Goal: Task Accomplishment & Management: Manage account settings

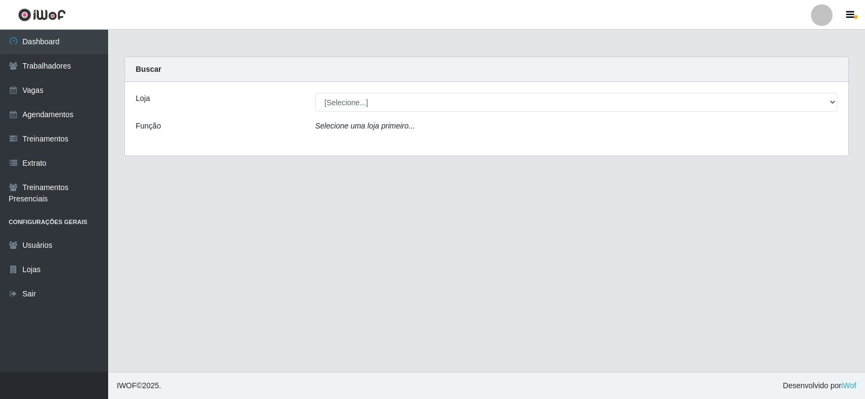
drag, startPoint x: 838, startPoint y: 102, endPoint x: 823, endPoint y: 102, distance: 15.1
click at [835, 102] on div "[Selecione...] Supermercado Manaira" at bounding box center [576, 102] width 538 height 19
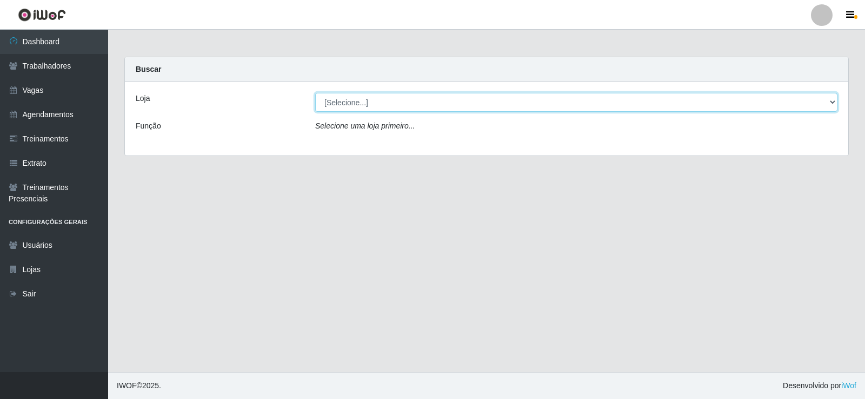
drag, startPoint x: 823, startPoint y: 102, endPoint x: 832, endPoint y: 98, distance: 9.4
click at [825, 102] on select "[Selecione...] Supermercado Manaira" at bounding box center [576, 102] width 522 height 19
select select "443"
click at [315, 93] on select "[Selecione...] Supermercado Manaira" at bounding box center [576, 102] width 522 height 19
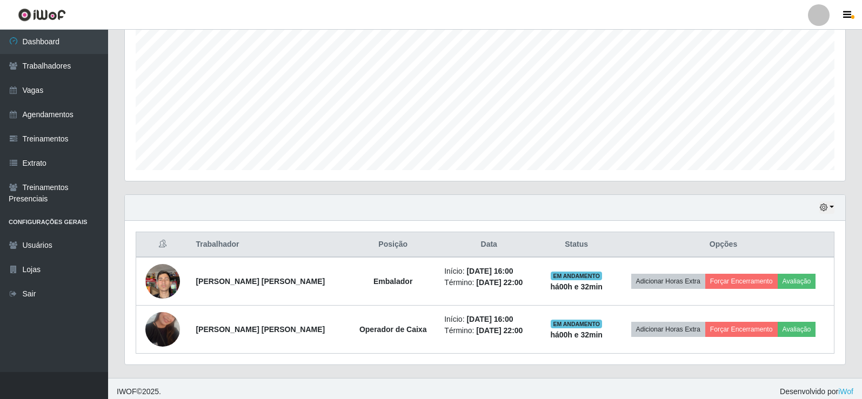
scroll to position [222, 0]
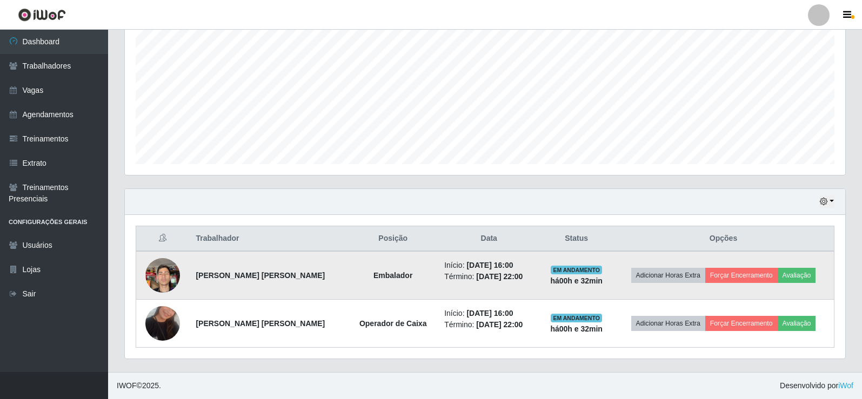
click at [165, 272] on img at bounding box center [162, 275] width 35 height 46
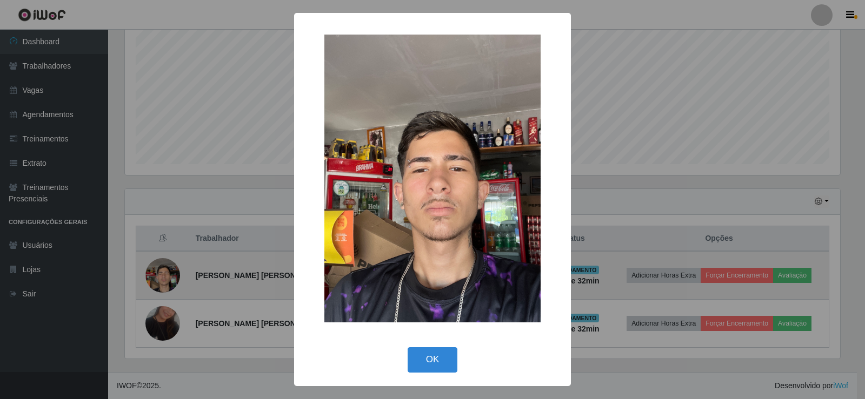
click at [165, 272] on div "× OK Cancel" at bounding box center [432, 199] width 865 height 399
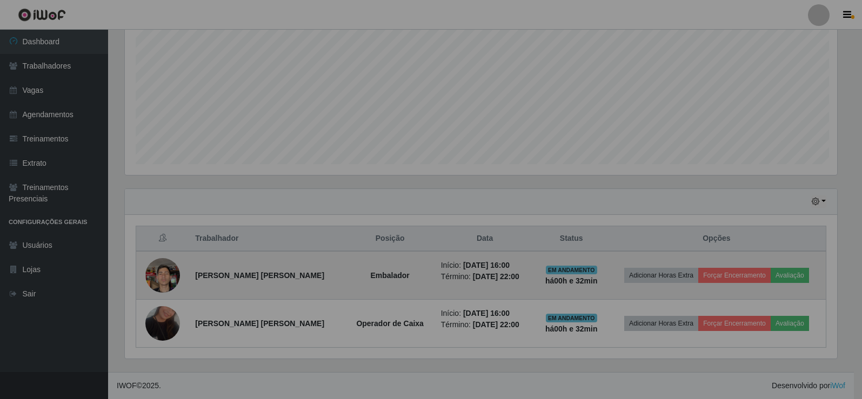
scroll to position [224, 720]
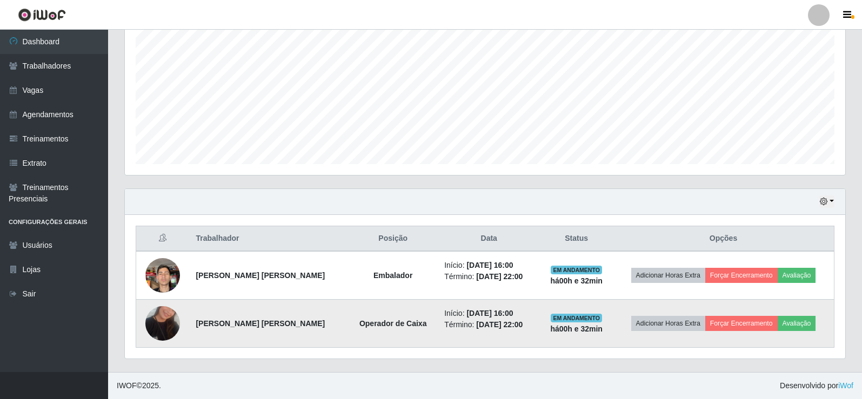
click at [172, 332] on img at bounding box center [162, 324] width 35 height 62
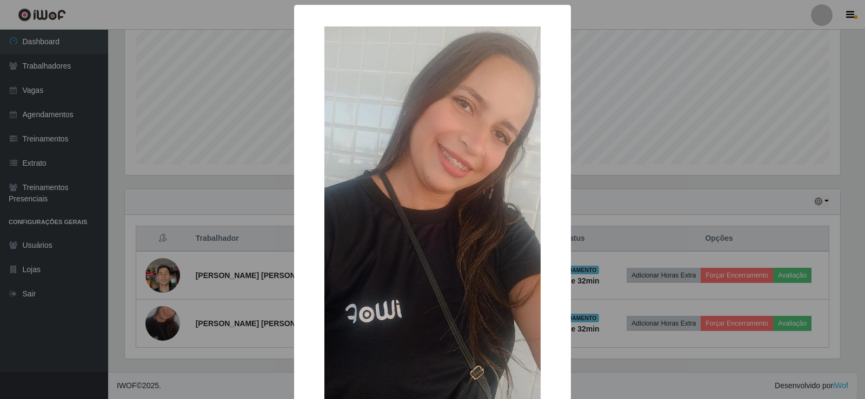
click at [169, 329] on div "× OK Cancel" at bounding box center [432, 199] width 865 height 399
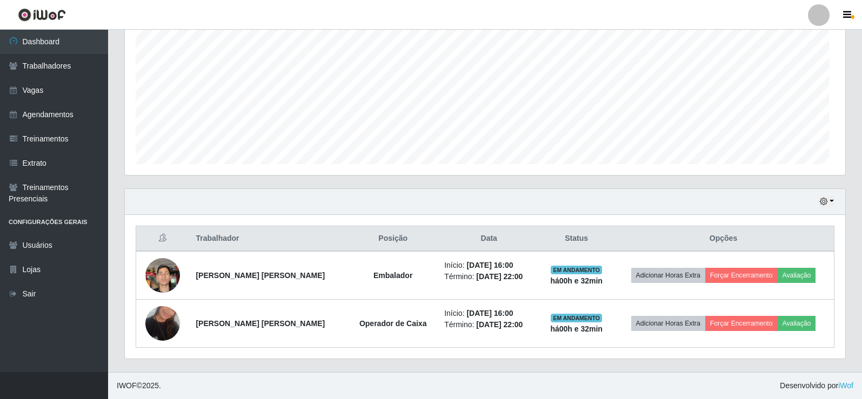
scroll to position [224, 720]
click at [77, 68] on link "Trabalhadores" at bounding box center [54, 66] width 108 height 24
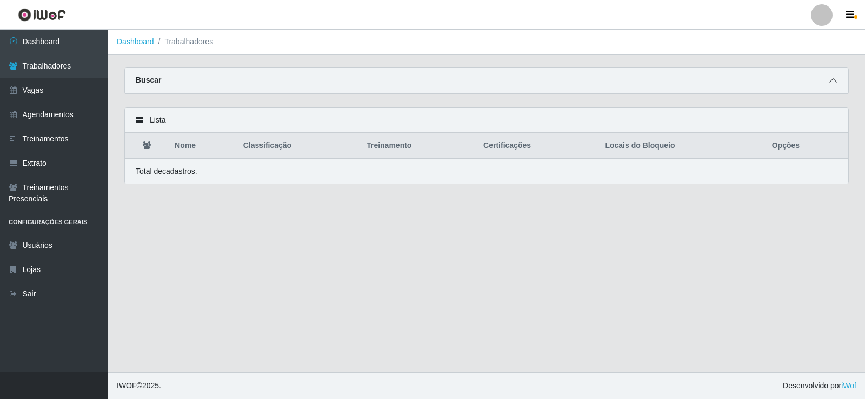
drag, startPoint x: 832, startPoint y: 78, endPoint x: 832, endPoint y: 86, distance: 8.1
click at [832, 79] on span at bounding box center [832, 81] width 13 height 12
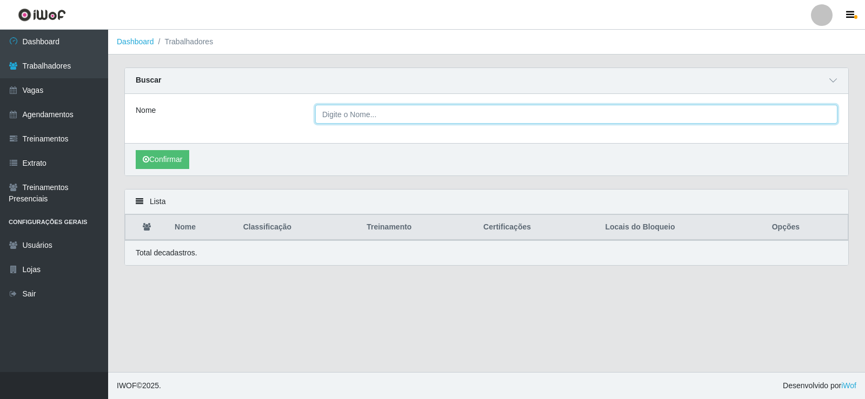
click at [382, 122] on input "Nome" at bounding box center [576, 114] width 522 height 19
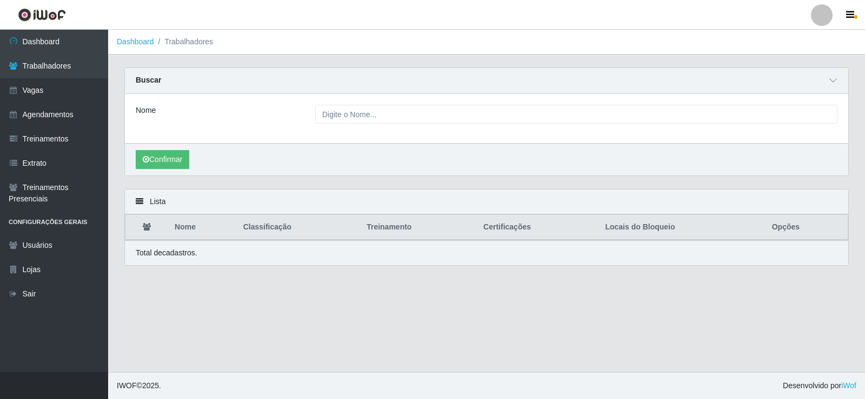
drag, startPoint x: 370, startPoint y: 82, endPoint x: 366, endPoint y: 86, distance: 6.2
click at [367, 83] on div "Buscar" at bounding box center [486, 81] width 723 height 26
click at [66, 92] on link "Vagas" at bounding box center [54, 90] width 108 height 24
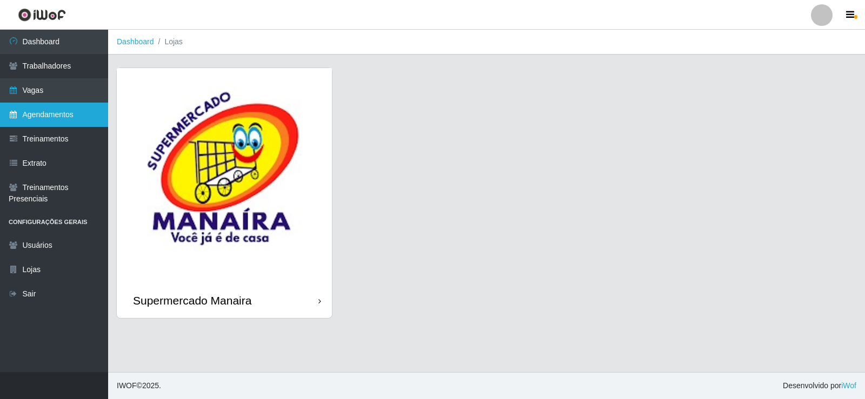
click at [81, 117] on link "Agendamentos" at bounding box center [54, 115] width 108 height 24
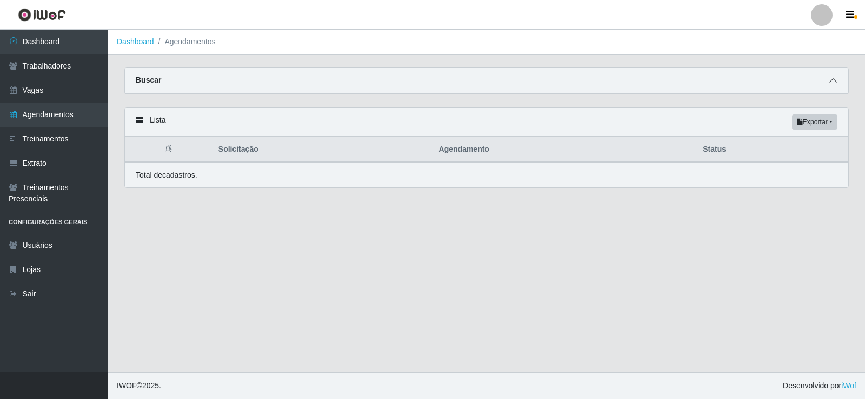
click at [828, 79] on span at bounding box center [832, 81] width 13 height 12
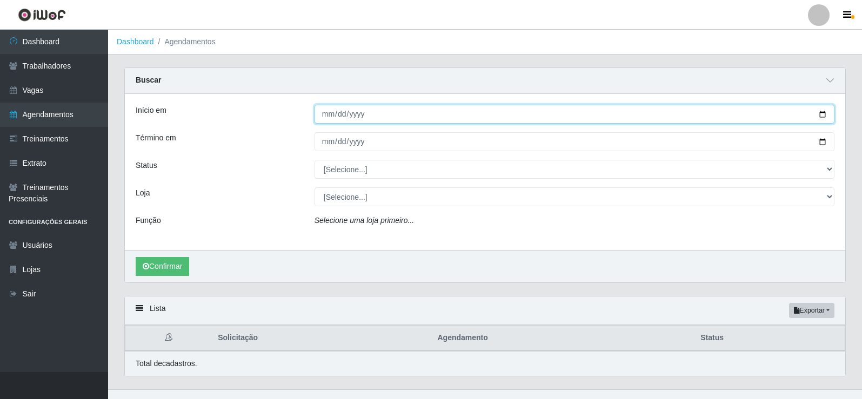
click at [332, 112] on input "Início em" at bounding box center [575, 114] width 520 height 19
type input "[DATE]"
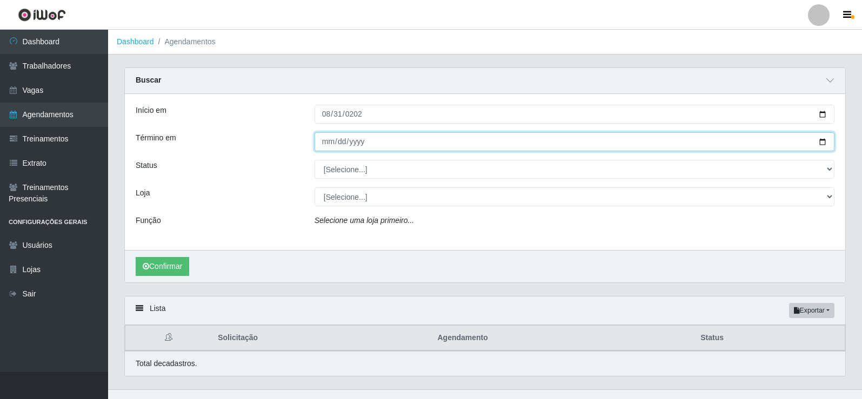
click at [326, 146] on input "Término em" at bounding box center [575, 141] width 520 height 19
type input "[DATE]"
click at [136, 257] on button "Confirmar" at bounding box center [163, 266] width 54 height 19
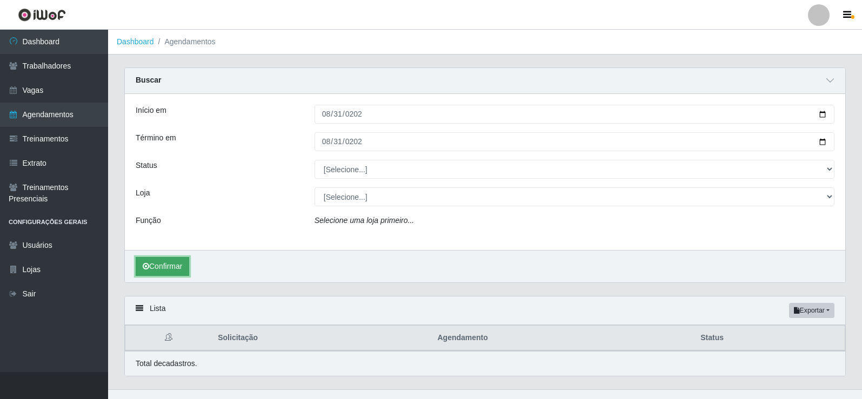
click at [169, 265] on button "Confirmar" at bounding box center [163, 266] width 54 height 19
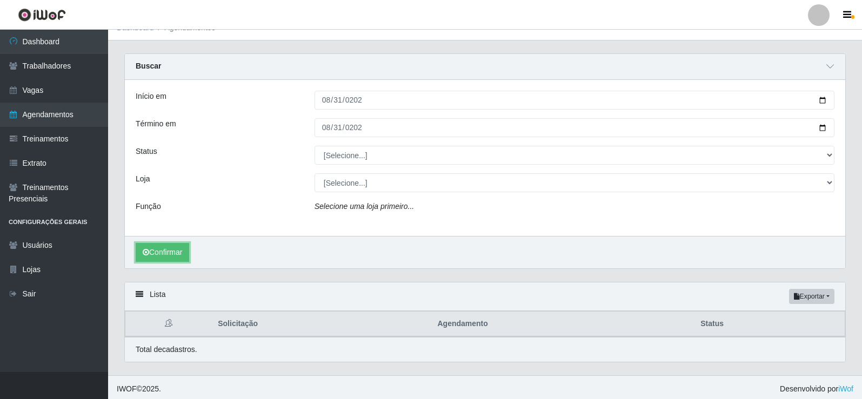
scroll to position [18, 0]
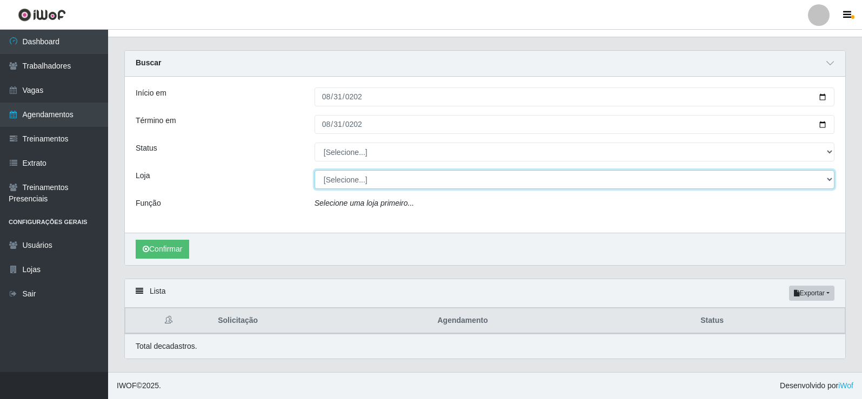
click at [830, 173] on select "[Selecione...] Supermercado Manaira" at bounding box center [575, 179] width 520 height 19
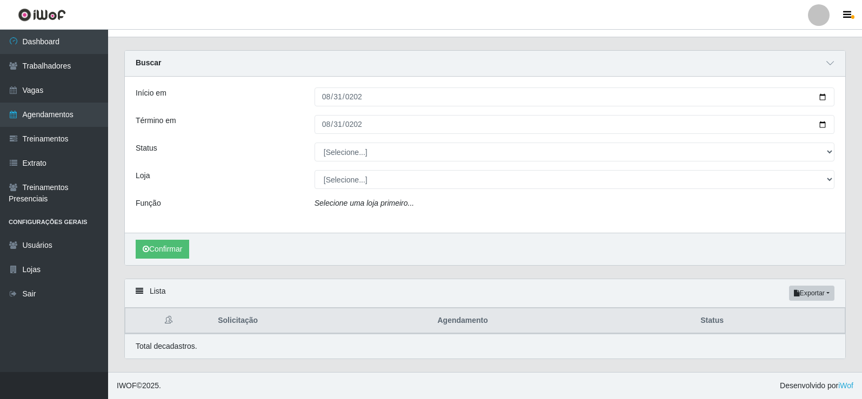
click at [212, 185] on div "Loja" at bounding box center [217, 179] width 179 height 19
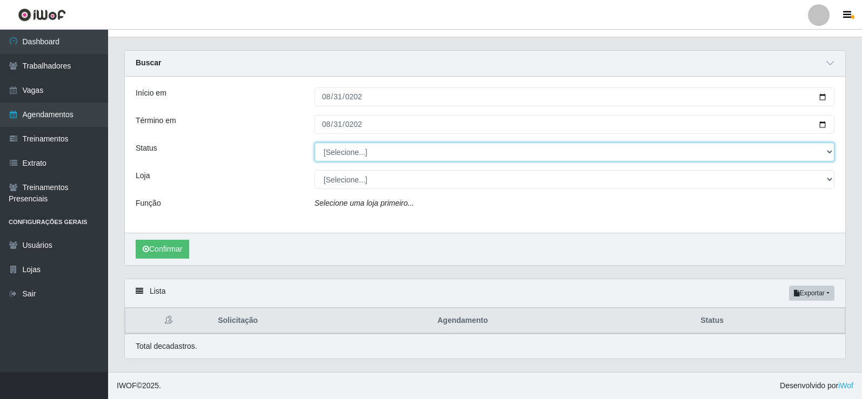
click at [828, 150] on select "[Selecione...] AGENDADO AGUARDANDO LIBERAR EM ANDAMENTO EM REVISÃO FINALIZADO C…" at bounding box center [575, 152] width 520 height 19
select select "FINALIZADO"
click at [315, 143] on select "[Selecione...] AGENDADO AGUARDANDO LIBERAR EM ANDAMENTO EM REVISÃO FINALIZADO C…" at bounding box center [575, 152] width 520 height 19
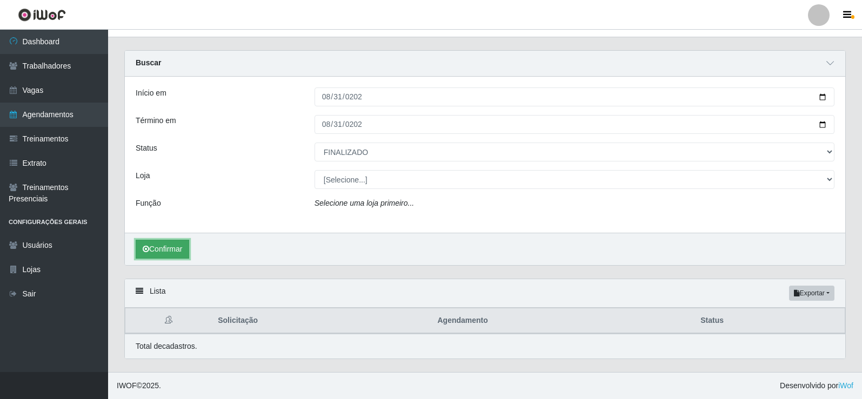
click at [174, 242] on button "Confirmar" at bounding box center [163, 249] width 54 height 19
click at [836, 182] on div "[Selecione...] Supermercado Manaira" at bounding box center [574, 179] width 536 height 19
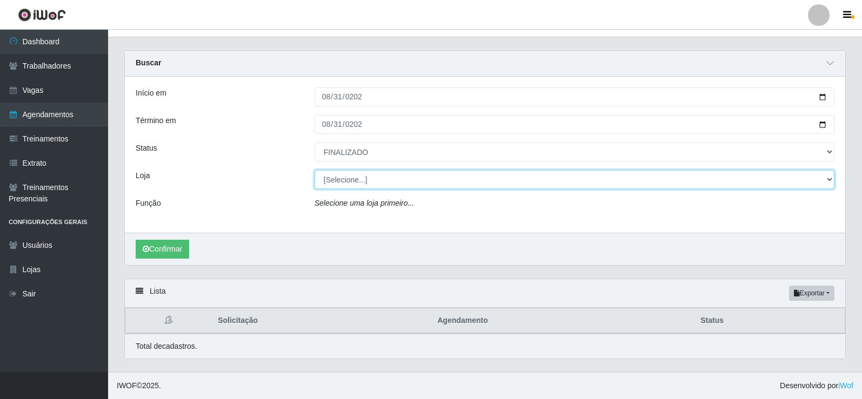
click at [828, 183] on select "[Selecione...] Supermercado Manaira" at bounding box center [575, 179] width 520 height 19
select select "443"
click at [315, 170] on select "[Selecione...] Supermercado Manaira" at bounding box center [575, 179] width 520 height 19
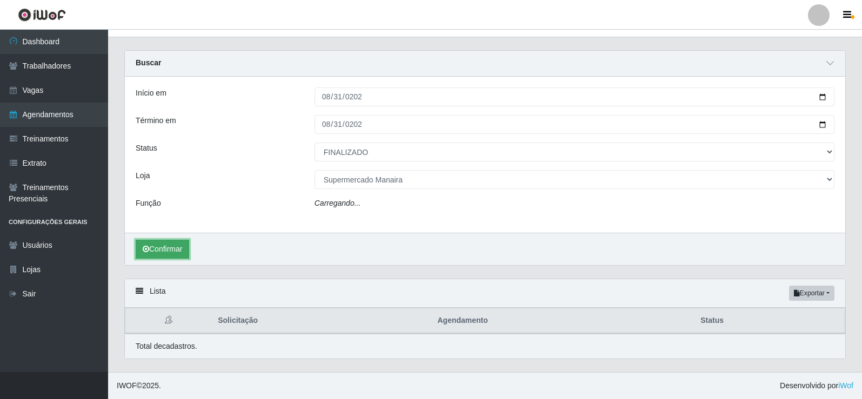
click at [170, 241] on button "Confirmar" at bounding box center [163, 249] width 54 height 19
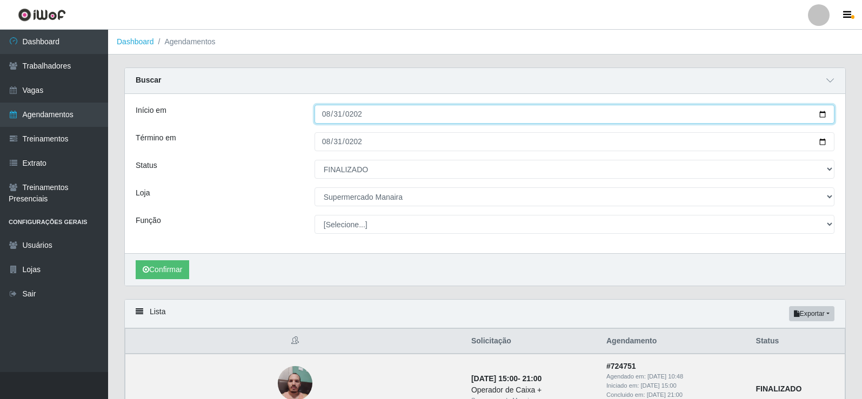
click at [334, 116] on input "[DATE]" at bounding box center [575, 114] width 520 height 19
click at [332, 115] on input "[DATE]" at bounding box center [575, 114] width 520 height 19
click at [330, 112] on input "[DATE]" at bounding box center [575, 114] width 520 height 19
click at [329, 113] on input "[DATE]" at bounding box center [575, 114] width 520 height 19
type input "[DATE]"
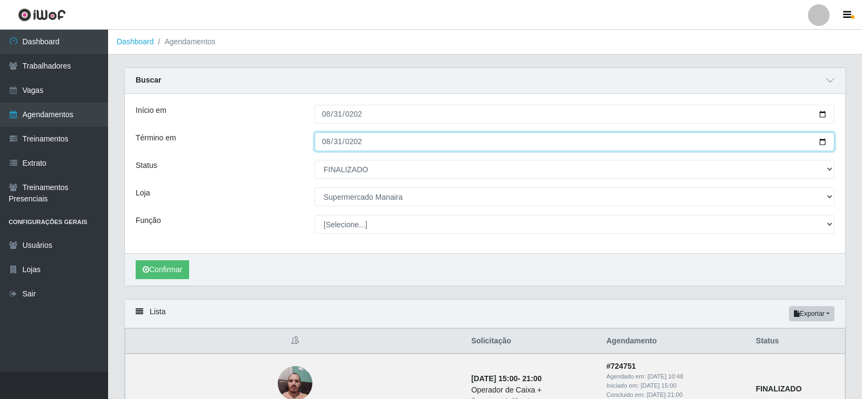
click at [320, 144] on input "[DATE]" at bounding box center [575, 141] width 520 height 19
type input "[DATE]"
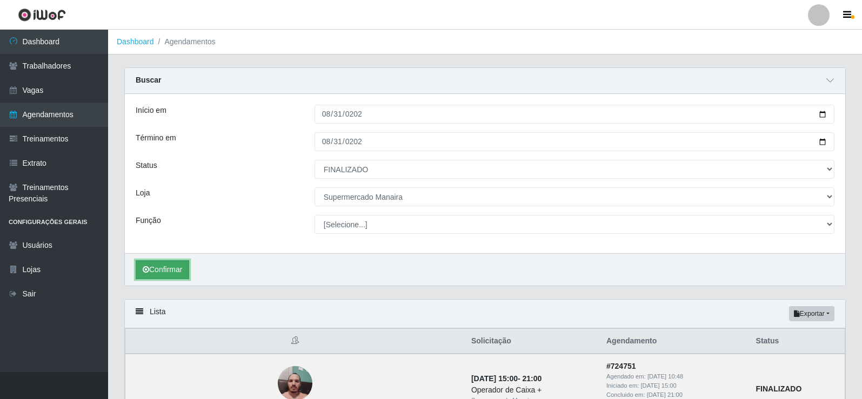
click at [174, 262] on button "Confirmar" at bounding box center [163, 270] width 54 height 19
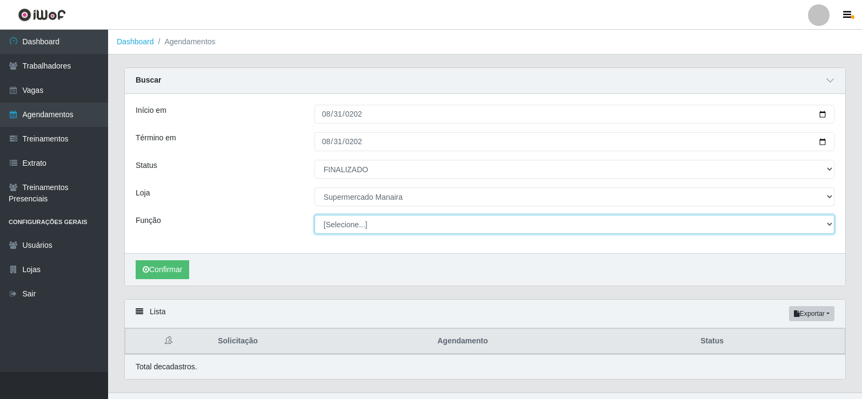
click at [831, 223] on select "[Selecione...] ASG ASG + ASG ++ Embalador Embalador + Embalador ++ Operador de …" at bounding box center [575, 224] width 520 height 19
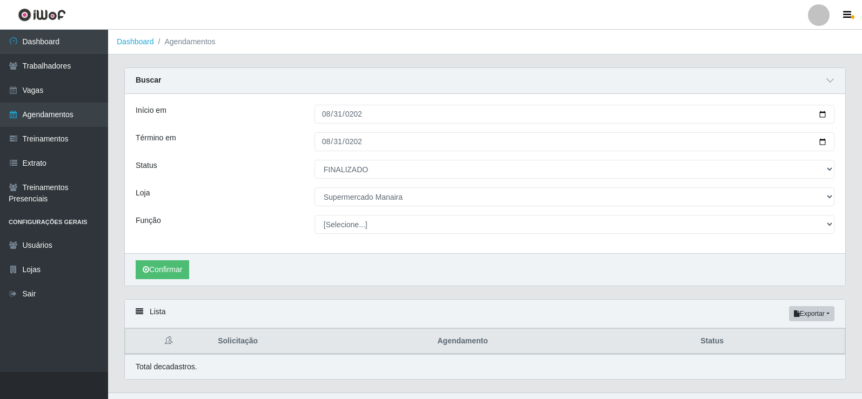
click at [255, 168] on div "Status" at bounding box center [217, 169] width 179 height 19
click at [159, 270] on button "Confirmar" at bounding box center [163, 270] width 54 height 19
click at [32, 94] on link "Vagas" at bounding box center [54, 90] width 108 height 24
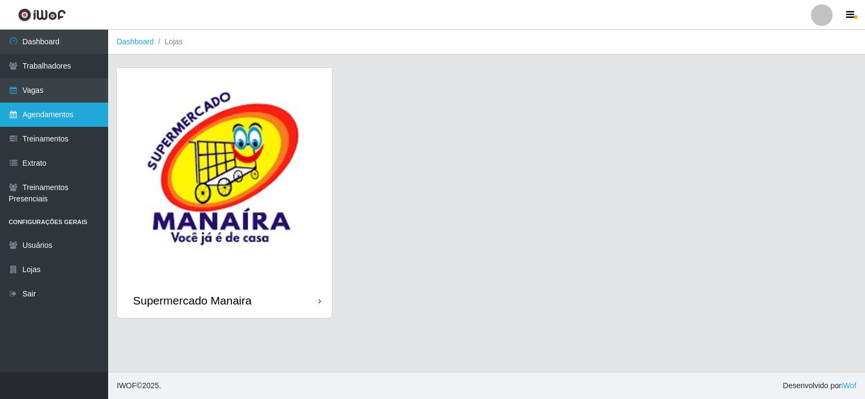
click at [37, 109] on link "Agendamentos" at bounding box center [54, 115] width 108 height 24
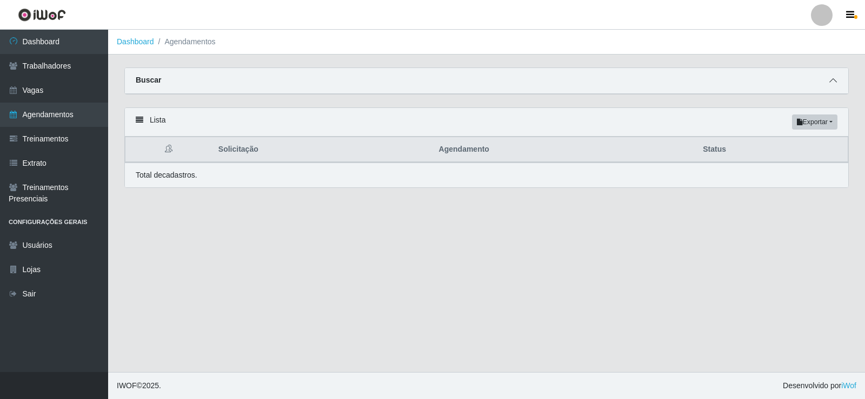
click at [838, 83] on span at bounding box center [832, 81] width 13 height 12
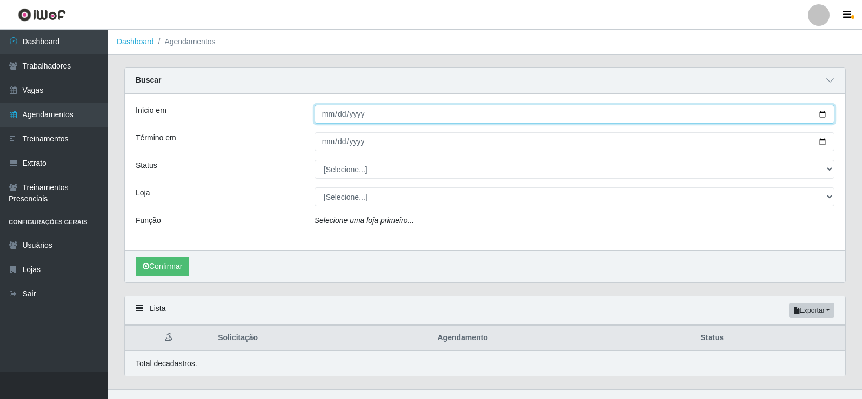
click at [328, 114] on input "Início em" at bounding box center [575, 114] width 520 height 19
type input "[DATE]"
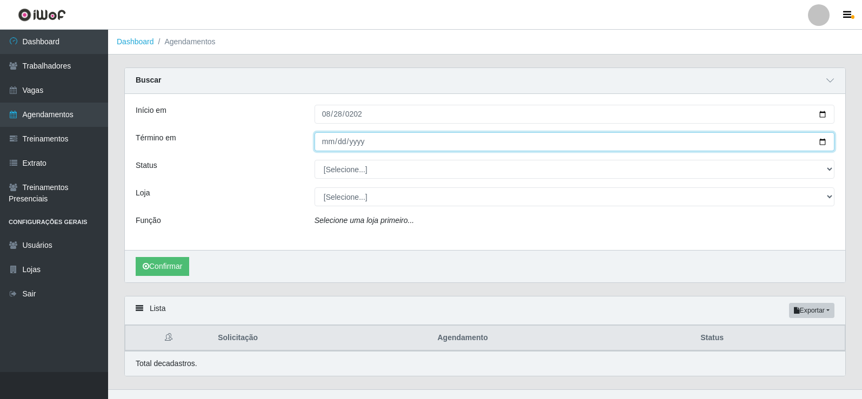
click at [321, 143] on input "Término em" at bounding box center [575, 141] width 520 height 19
click at [339, 146] on input "Término em" at bounding box center [575, 141] width 520 height 19
type input "[DATE]"
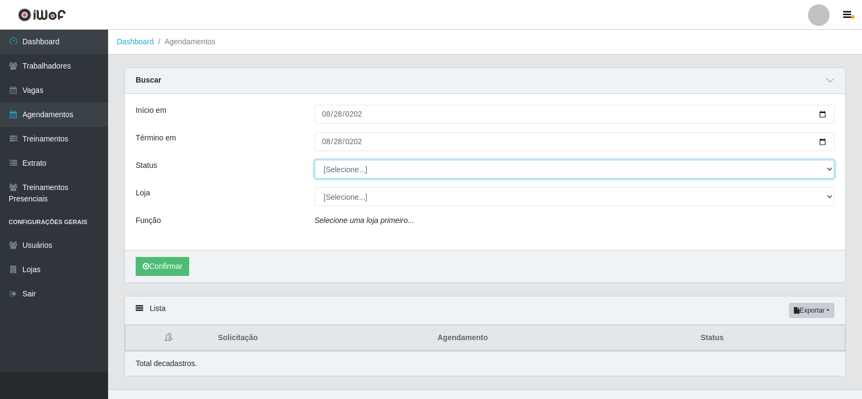
click at [833, 175] on select "[Selecione...] AGENDADO AGUARDANDO LIBERAR EM ANDAMENTO EM REVISÃO FINALIZADO C…" at bounding box center [575, 169] width 520 height 19
select select "FINALIZADO"
click at [315, 161] on select "[Selecione...] AGENDADO AGUARDANDO LIBERAR EM ANDAMENTO EM REVISÃO FINALIZADO C…" at bounding box center [575, 169] width 520 height 19
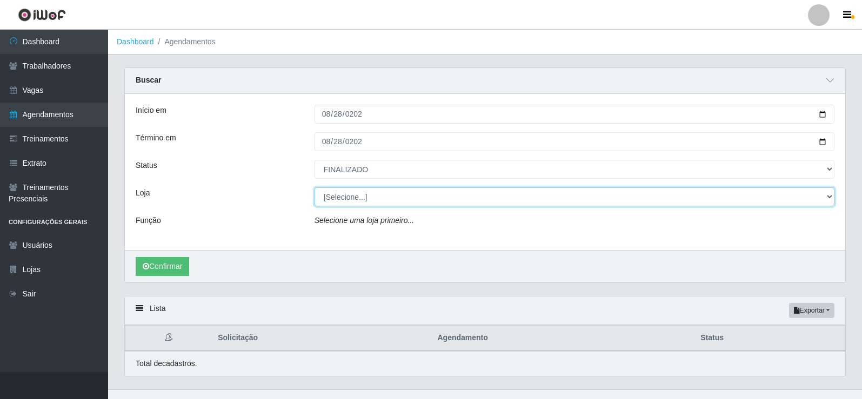
click at [829, 196] on select "[Selecione...] Supermercado Manaira" at bounding box center [575, 197] width 520 height 19
select select "443"
click at [315, 188] on select "[Selecione...] Supermercado Manaira" at bounding box center [575, 197] width 520 height 19
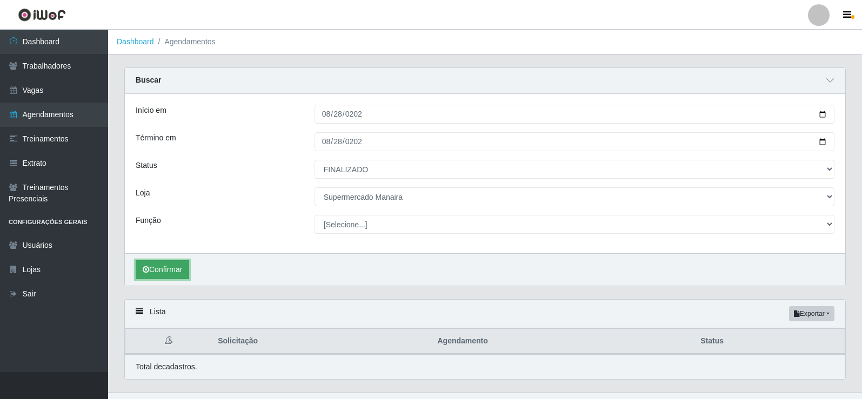
click at [165, 271] on button "Confirmar" at bounding box center [163, 270] width 54 height 19
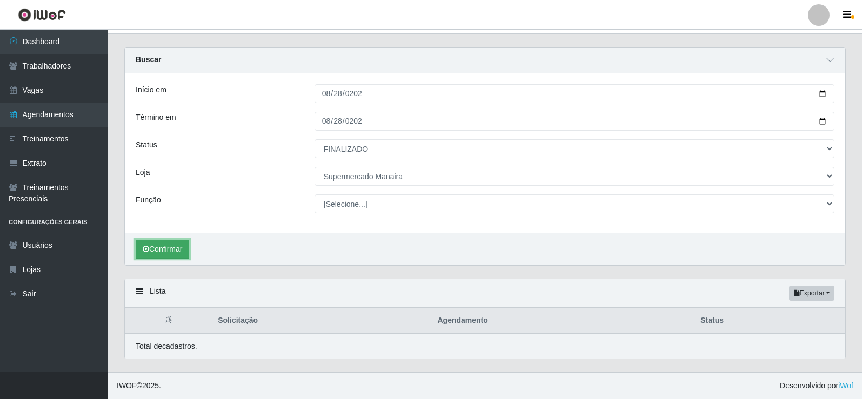
click at [165, 248] on button "Confirmar" at bounding box center [163, 249] width 54 height 19
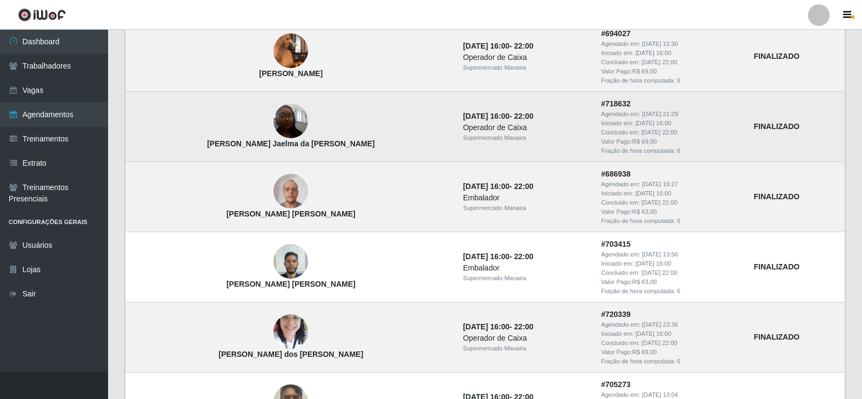
scroll to position [175, 0]
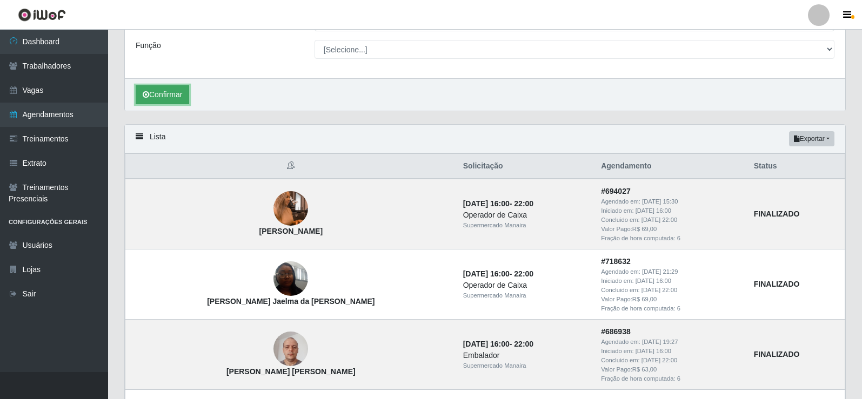
click at [178, 102] on button "Confirmar" at bounding box center [163, 94] width 54 height 19
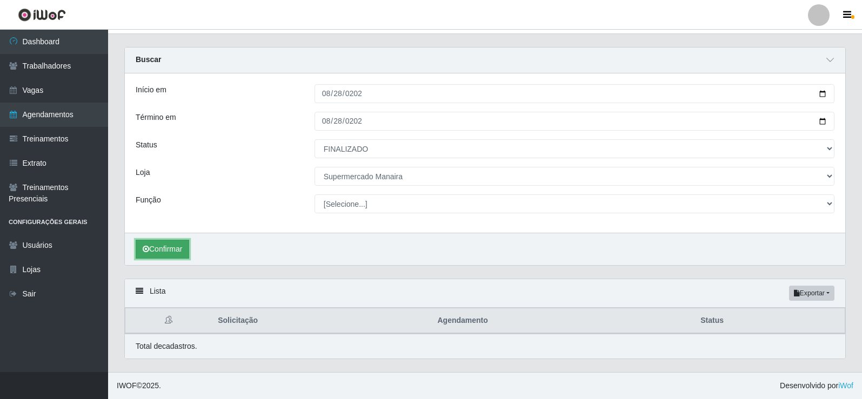
click at [149, 249] on icon "submit" at bounding box center [146, 249] width 6 height 8
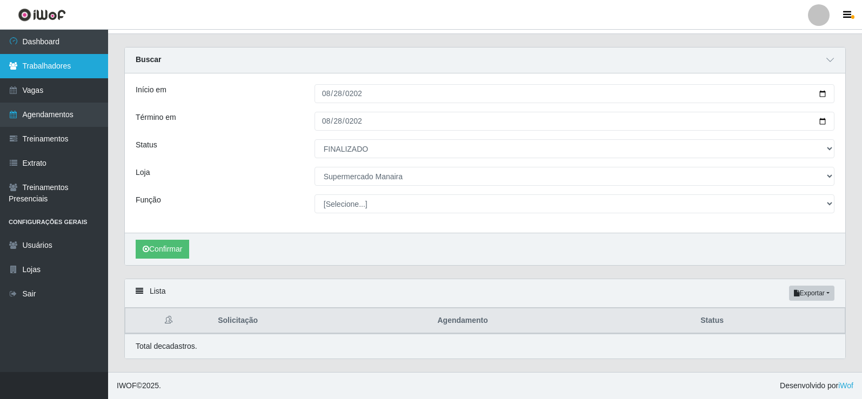
click at [63, 73] on link "Trabalhadores" at bounding box center [54, 66] width 108 height 24
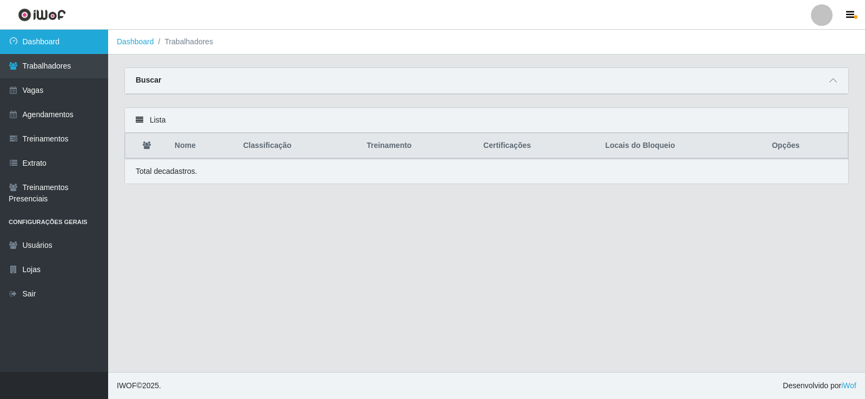
click at [55, 49] on link "Dashboard" at bounding box center [54, 42] width 108 height 24
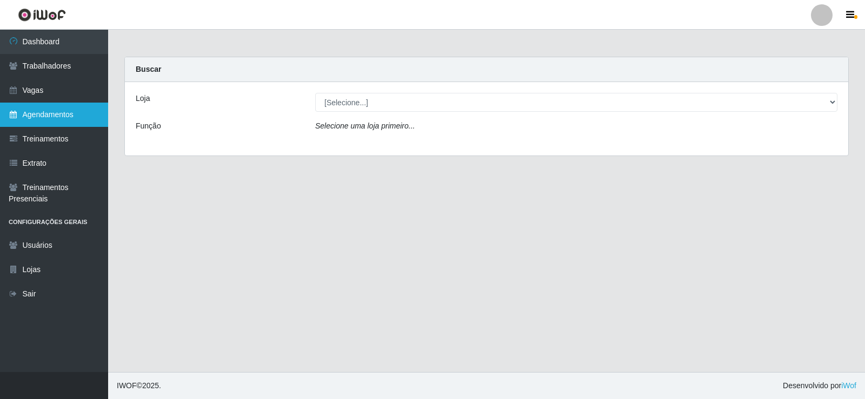
click at [55, 120] on link "Agendamentos" at bounding box center [54, 115] width 108 height 24
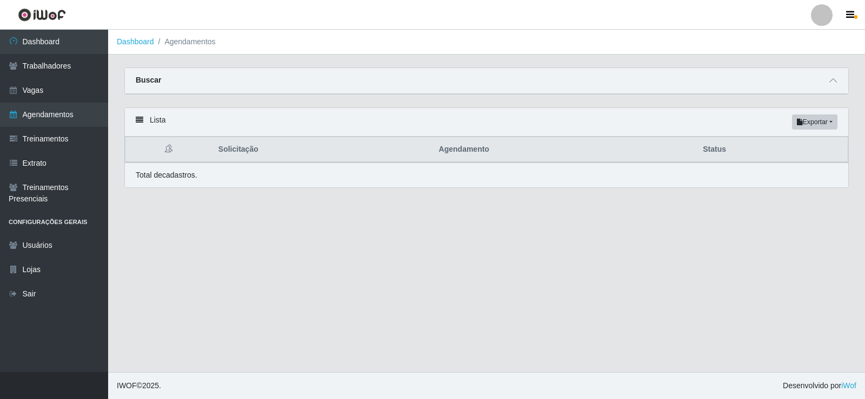
drag, startPoint x: 832, startPoint y: 83, endPoint x: 816, endPoint y: 89, distance: 17.3
click at [831, 84] on icon at bounding box center [833, 81] width 8 height 8
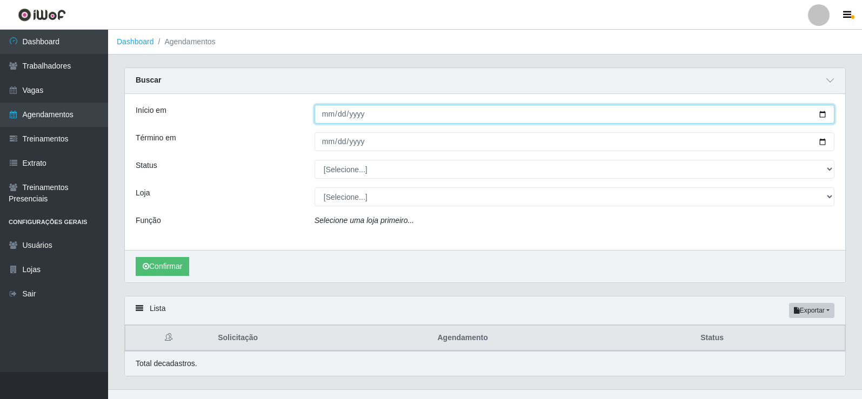
click at [331, 116] on input "Início em" at bounding box center [575, 114] width 520 height 19
type input "[DATE]"
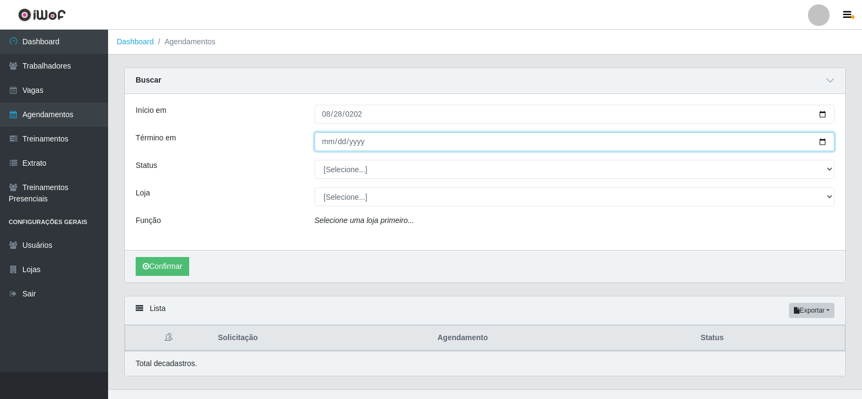
click at [331, 138] on input "Término em" at bounding box center [575, 141] width 520 height 19
type input "[DATE]"
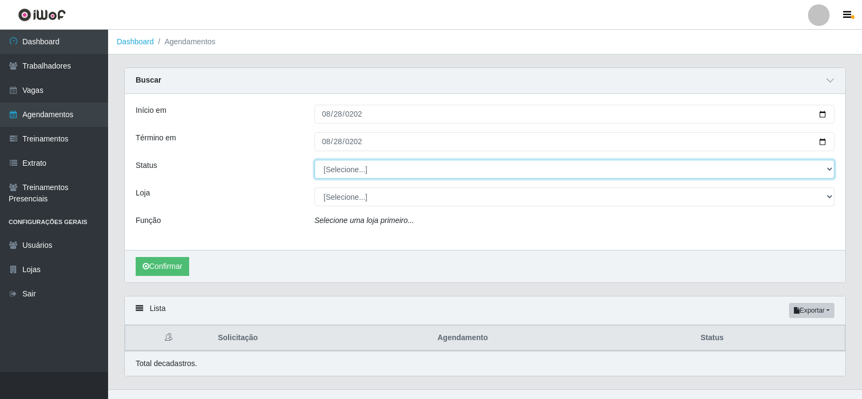
click at [829, 170] on select "[Selecione...] AGENDADO AGUARDANDO LIBERAR EM ANDAMENTO EM REVISÃO FINALIZADO C…" at bounding box center [575, 169] width 520 height 19
select select "FINALIZADO"
click at [315, 161] on select "[Selecione...] AGENDADO AGUARDANDO LIBERAR EM ANDAMENTO EM REVISÃO FINALIZADO C…" at bounding box center [575, 169] width 520 height 19
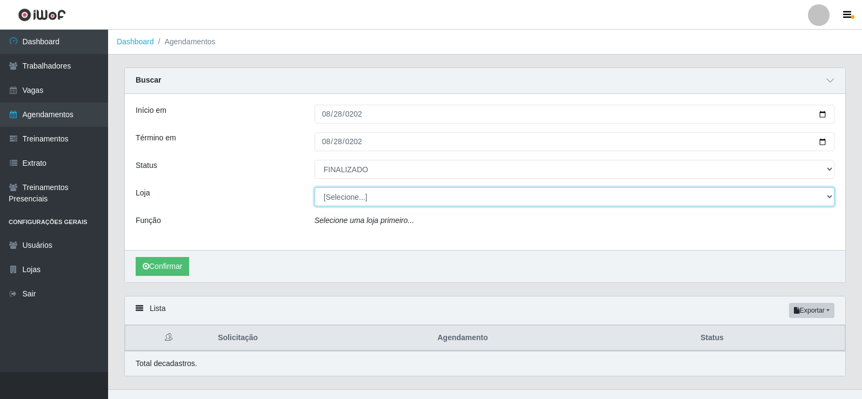
click at [830, 199] on select "[Selecione...] Supermercado Manaira" at bounding box center [575, 197] width 520 height 19
select select "443"
click at [315, 188] on select "[Selecione...] Supermercado Manaira" at bounding box center [575, 197] width 520 height 19
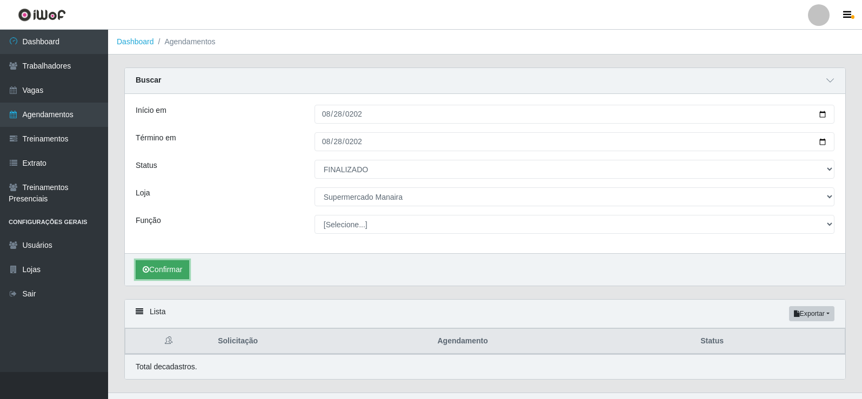
click at [157, 272] on button "Confirmar" at bounding box center [163, 270] width 54 height 19
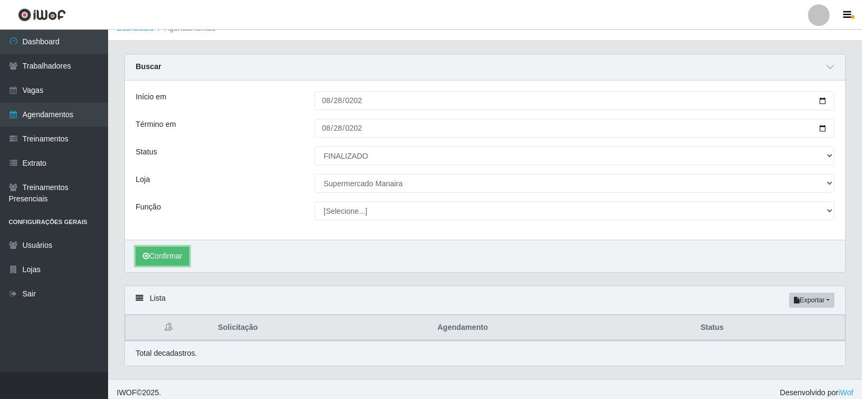
scroll to position [21, 0]
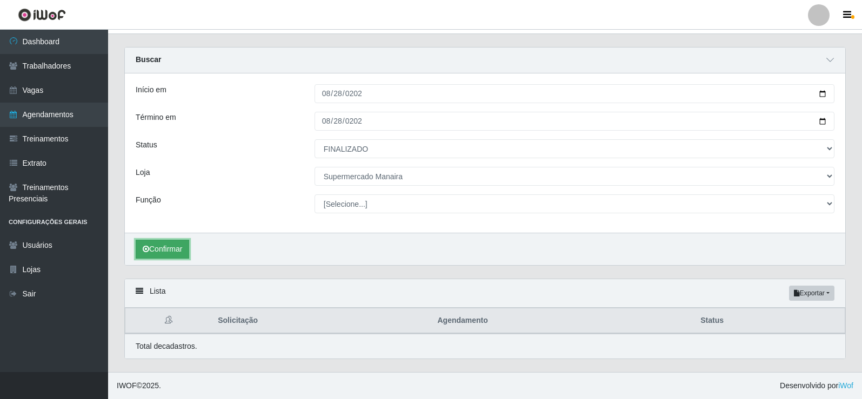
click at [175, 244] on button "Confirmar" at bounding box center [163, 249] width 54 height 19
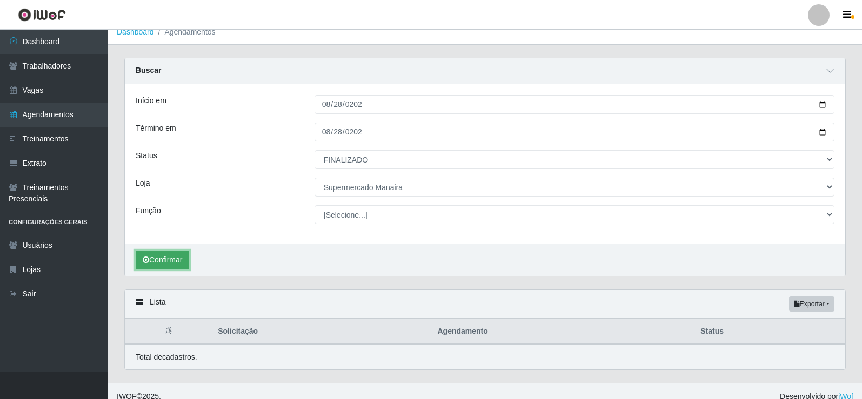
scroll to position [0, 0]
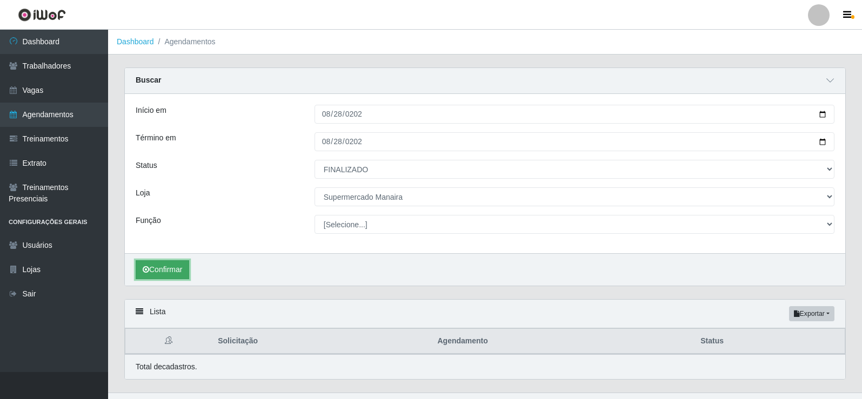
click at [173, 268] on button "Confirmar" at bounding box center [163, 270] width 54 height 19
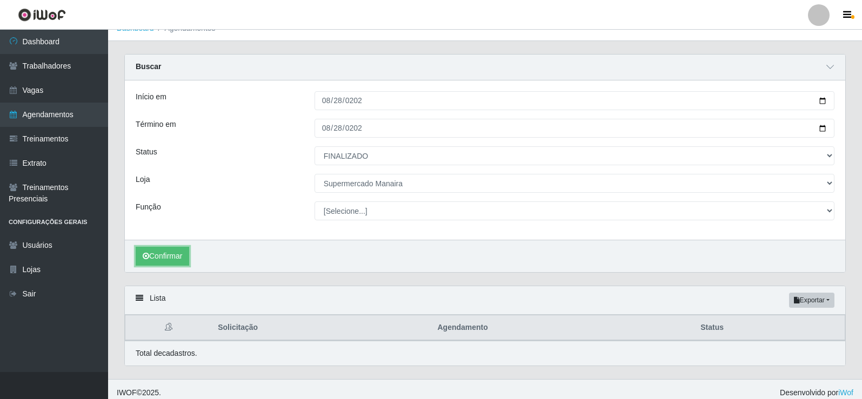
scroll to position [21, 0]
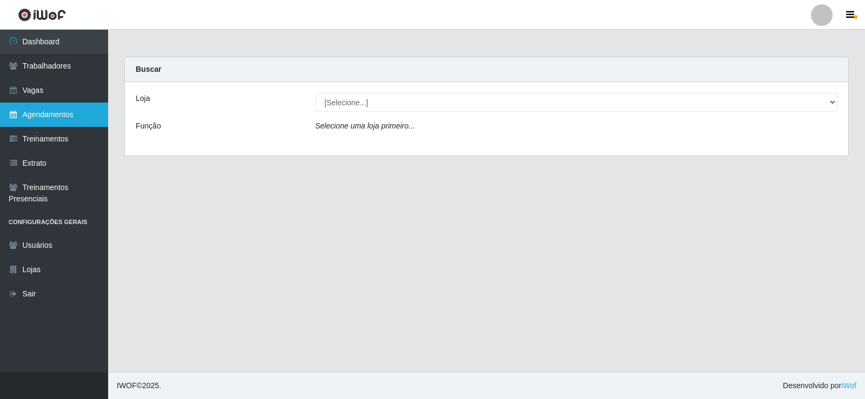
click at [40, 118] on link "Agendamentos" at bounding box center [54, 115] width 108 height 24
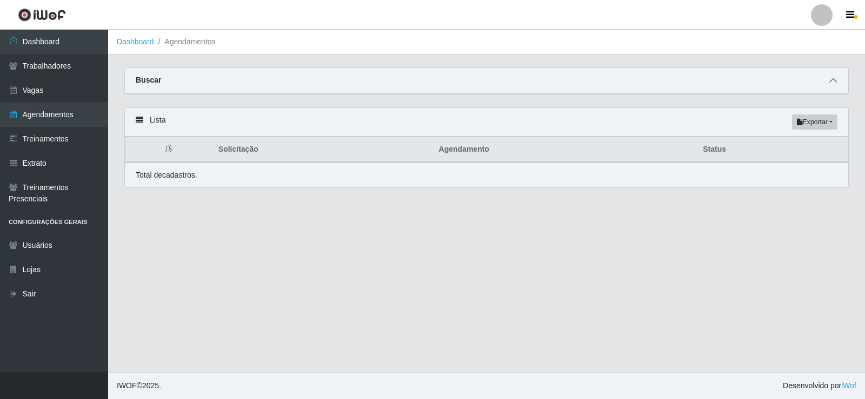
click at [838, 84] on span at bounding box center [832, 81] width 13 height 12
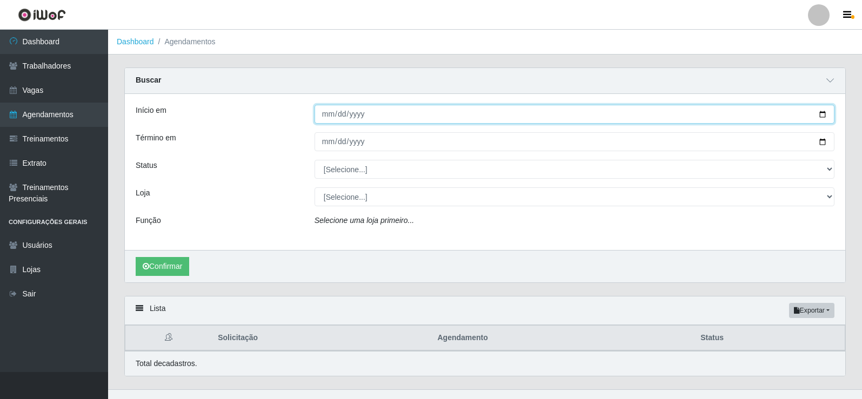
click at [322, 114] on input "Início em" at bounding box center [575, 114] width 520 height 19
type input "[DATE]"
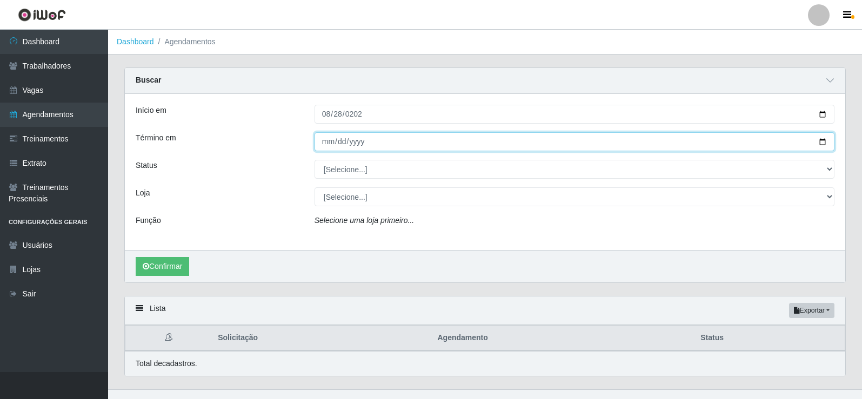
click at [329, 140] on input "Término em" at bounding box center [575, 141] width 520 height 19
type input "[DATE]"
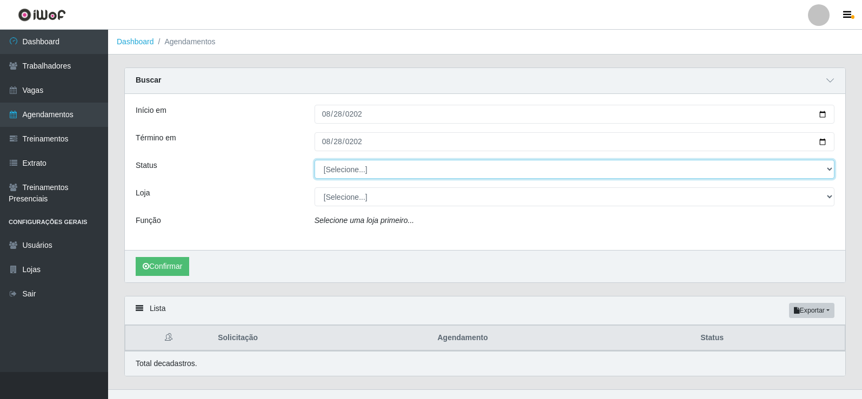
click at [834, 169] on select "[Selecione...] AGENDADO AGUARDANDO LIBERAR EM ANDAMENTO EM REVISÃO FINALIZADO C…" at bounding box center [575, 169] width 520 height 19
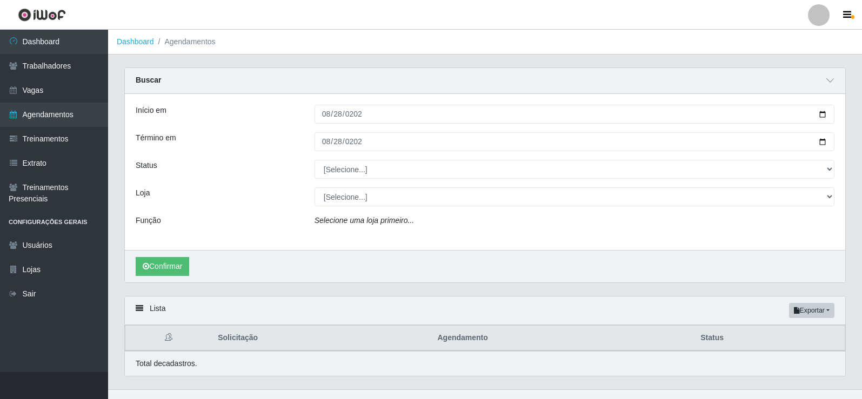
click at [285, 221] on div "Função" at bounding box center [217, 223] width 179 height 16
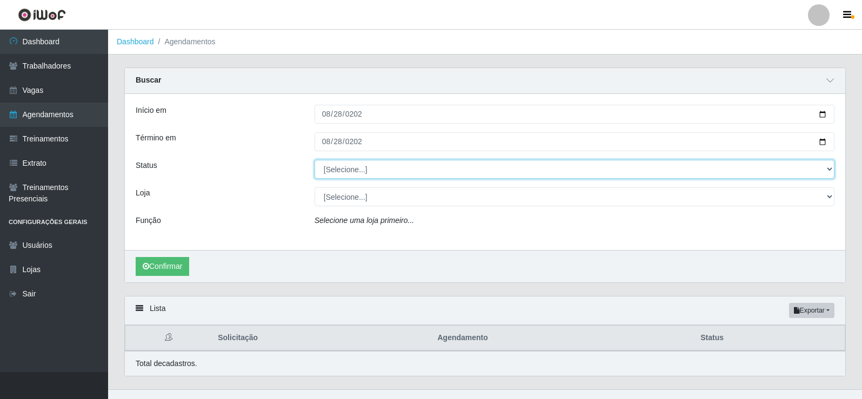
drag, startPoint x: 832, startPoint y: 166, endPoint x: 821, endPoint y: 171, distance: 11.9
click at [832, 167] on select "[Selecione...] AGENDADO AGUARDANDO LIBERAR EM ANDAMENTO EM REVISÃO FINALIZADO C…" at bounding box center [575, 169] width 520 height 19
select select "FINALIZADO"
click at [315, 161] on select "[Selecione...] AGENDADO AGUARDANDO LIBERAR EM ANDAMENTO EM REVISÃO FINALIZADO C…" at bounding box center [575, 169] width 520 height 19
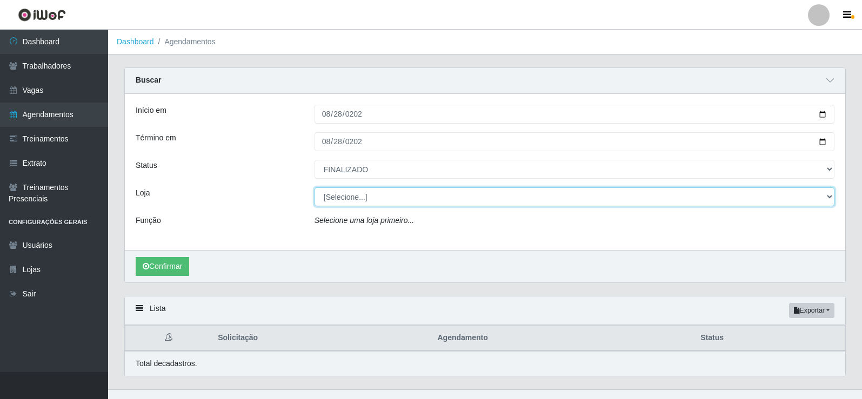
click at [829, 199] on select "[Selecione...] Supermercado Manaira" at bounding box center [575, 197] width 520 height 19
select select "443"
click at [315, 188] on select "[Selecione...] Supermercado Manaira" at bounding box center [575, 197] width 520 height 19
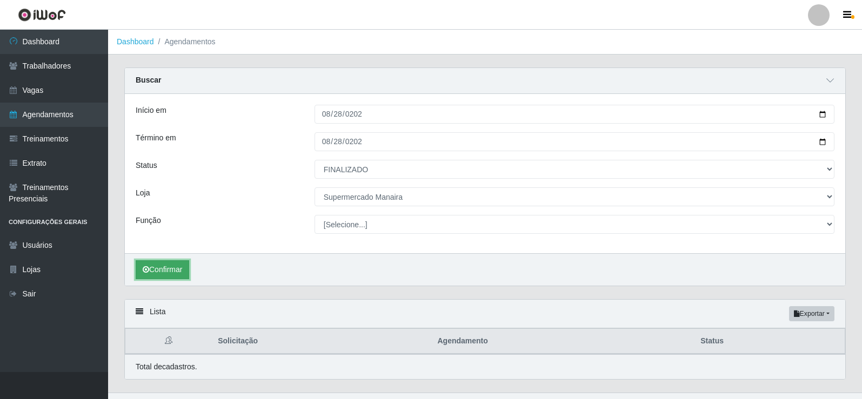
click at [183, 271] on button "Confirmar" at bounding box center [163, 270] width 54 height 19
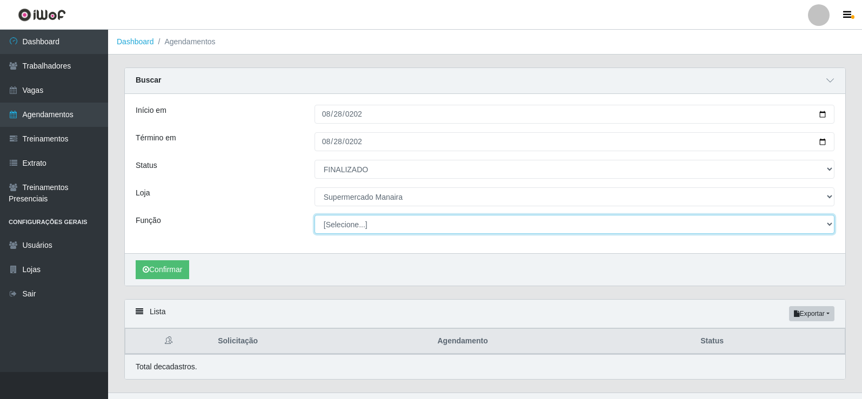
click at [829, 221] on select "[Selecione...] ASG ASG + ASG ++ Embalador Embalador + Embalador ++ Operador de …" at bounding box center [575, 224] width 520 height 19
select select "22"
click at [315, 216] on select "[Selecione...] ASG ASG + ASG ++ Embalador Embalador + Embalador ++ Operador de …" at bounding box center [575, 224] width 520 height 19
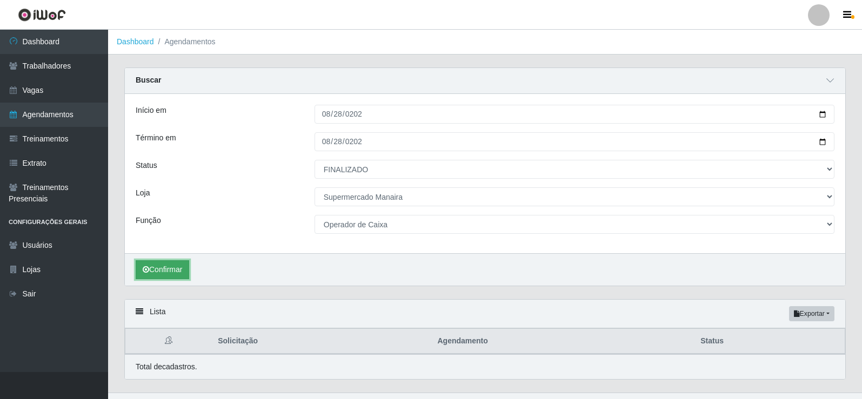
click at [184, 270] on button "Confirmar" at bounding box center [163, 270] width 54 height 19
click at [182, 268] on button "Confirmar" at bounding box center [163, 270] width 54 height 19
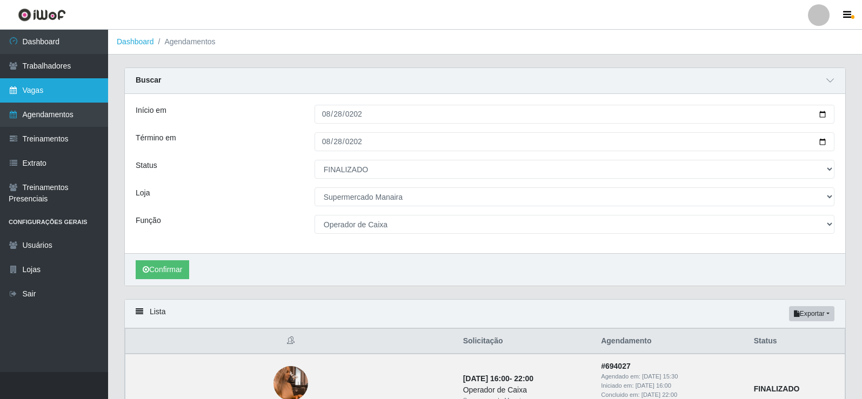
click at [39, 90] on link "Vagas" at bounding box center [54, 90] width 108 height 24
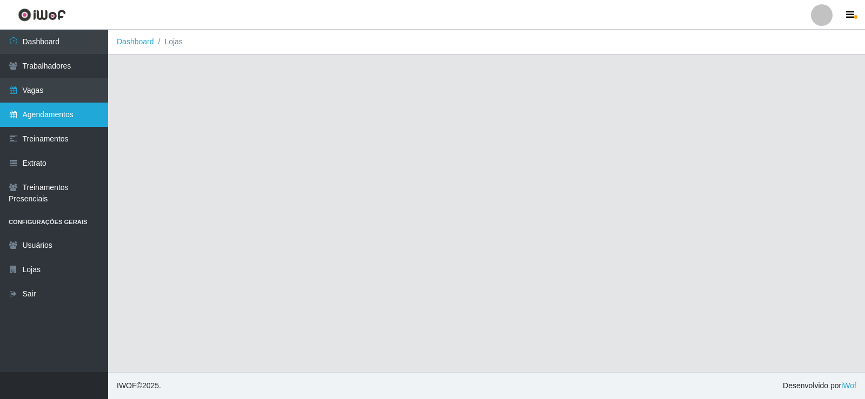
click at [40, 108] on link "Agendamentos" at bounding box center [54, 115] width 108 height 24
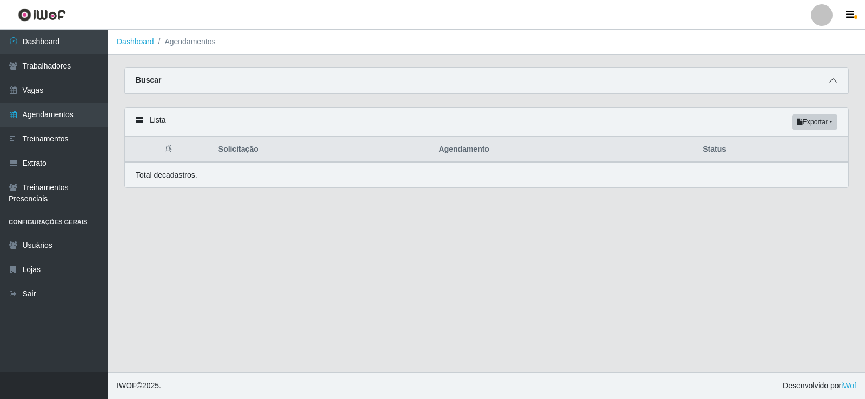
click at [834, 78] on span at bounding box center [832, 81] width 13 height 12
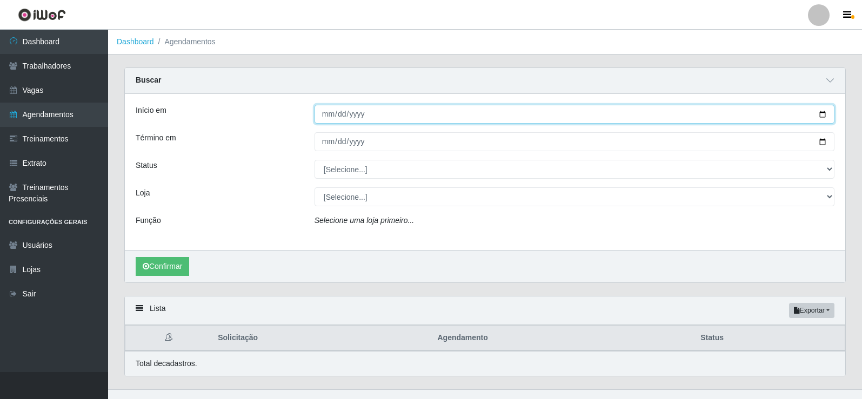
click at [332, 108] on input "Início em" at bounding box center [575, 114] width 520 height 19
click at [327, 115] on input "Início em" at bounding box center [575, 114] width 520 height 19
click at [339, 115] on input "Início em" at bounding box center [575, 114] width 520 height 19
type input "2025-08-27"
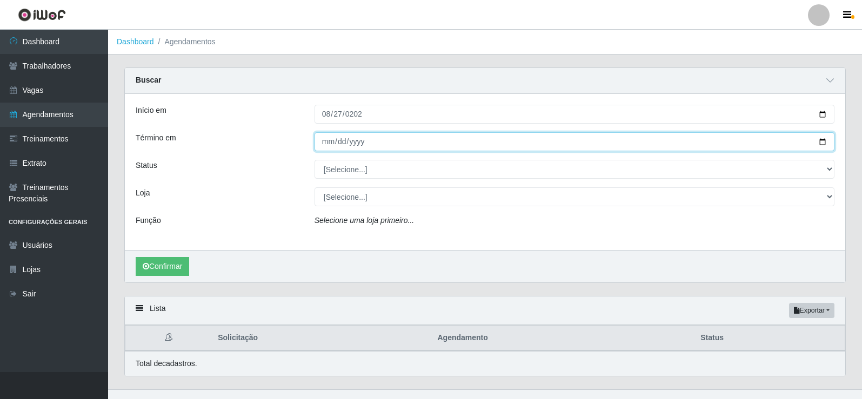
click at [329, 137] on input "Término em" at bounding box center [575, 141] width 520 height 19
type input "2025-08-27"
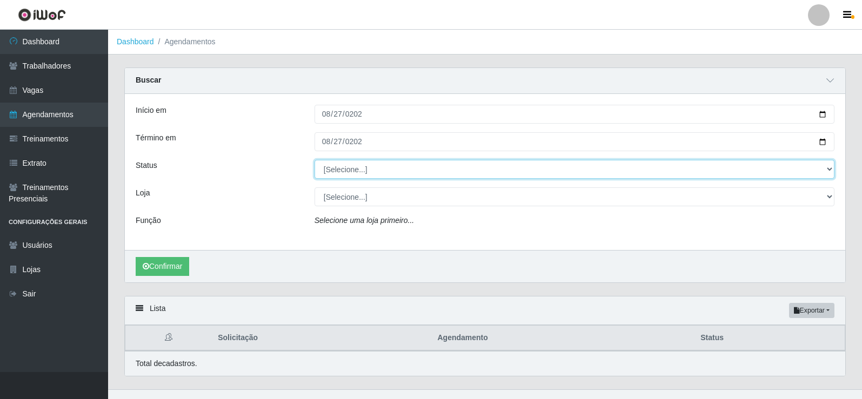
click at [831, 170] on select "[Selecione...] AGENDADO AGUARDANDO LIBERAR EM ANDAMENTO EM REVISÃO FINALIZADO C…" at bounding box center [575, 169] width 520 height 19
select select "FINALIZADO"
click at [315, 161] on select "[Selecione...] AGENDADO AGUARDANDO LIBERAR EM ANDAMENTO EM REVISÃO FINALIZADO C…" at bounding box center [575, 169] width 520 height 19
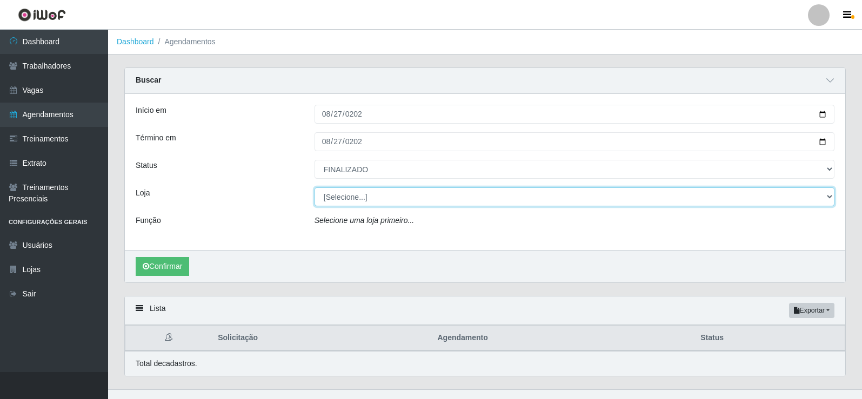
click at [829, 195] on select "[Selecione...] Supermercado Manaira" at bounding box center [575, 197] width 520 height 19
select select "443"
click at [315, 188] on select "[Selecione...] Supermercado Manaira" at bounding box center [575, 197] width 520 height 19
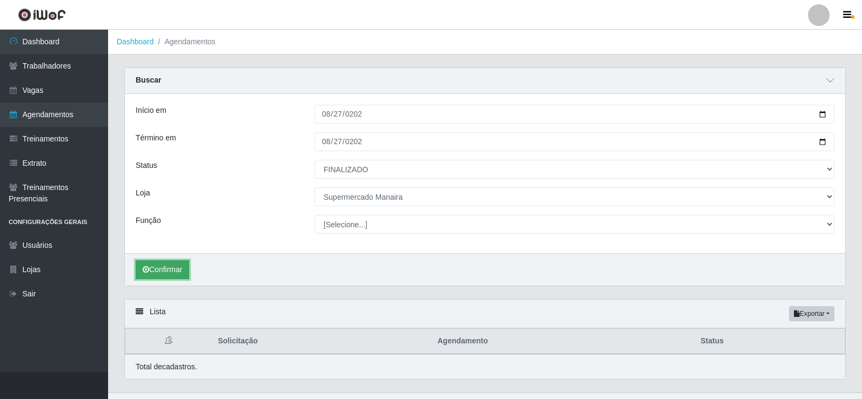
click at [178, 267] on button "Confirmar" at bounding box center [163, 270] width 54 height 19
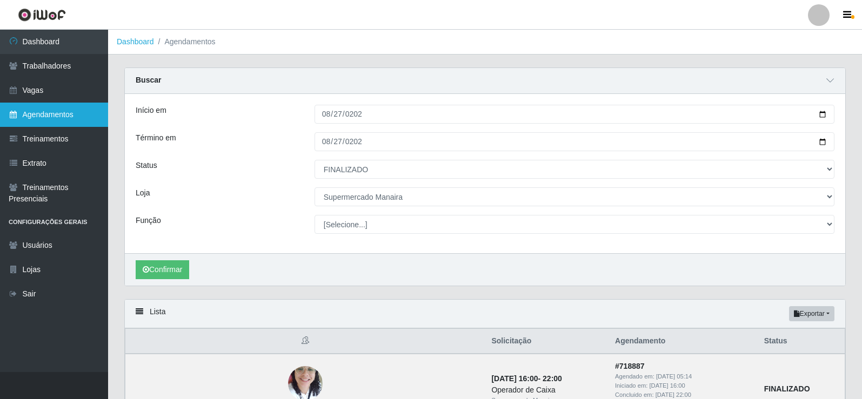
click at [80, 117] on link "Agendamentos" at bounding box center [54, 115] width 108 height 24
select select "[Selecione...]"
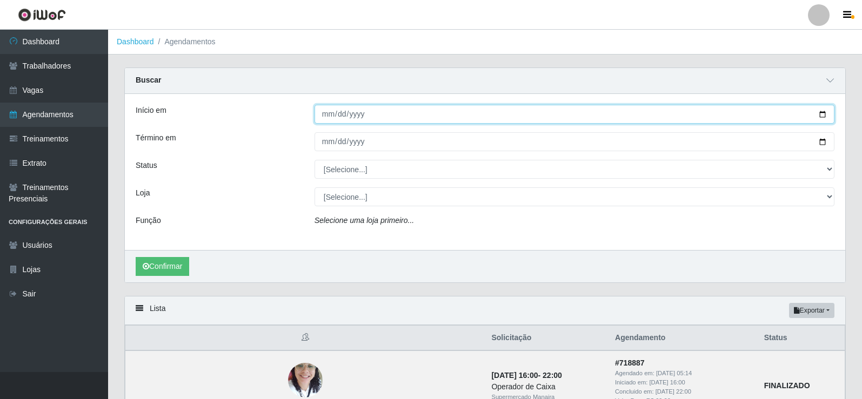
click at [331, 114] on input "Início em" at bounding box center [575, 114] width 520 height 19
type input "2025-08-26"
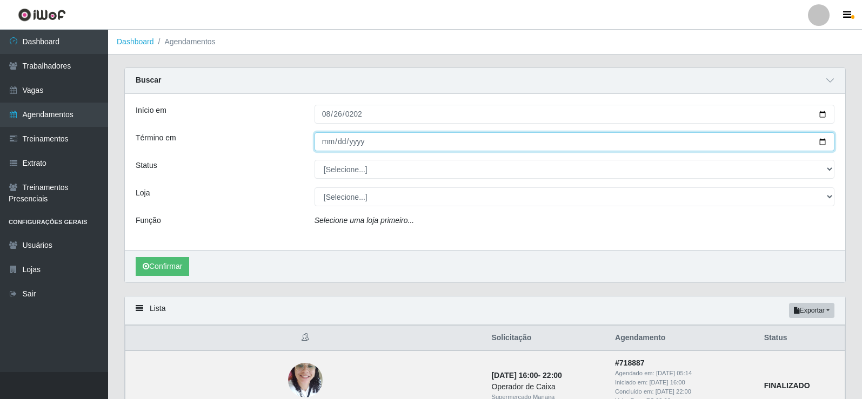
click at [323, 142] on input "Término em" at bounding box center [575, 141] width 520 height 19
type input "2025-08-26"
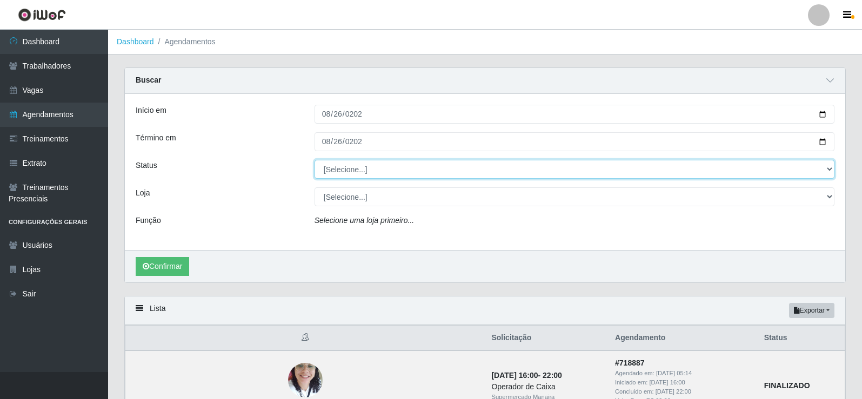
click at [832, 168] on select "[Selecione...] AGENDADO AGUARDANDO LIBERAR EM ANDAMENTO EM REVISÃO FINALIZADO C…" at bounding box center [575, 169] width 520 height 19
select select "FINALIZADO"
click at [315, 161] on select "[Selecione...] AGENDADO AGUARDANDO LIBERAR EM ANDAMENTO EM REVISÃO FINALIZADO C…" at bounding box center [575, 169] width 520 height 19
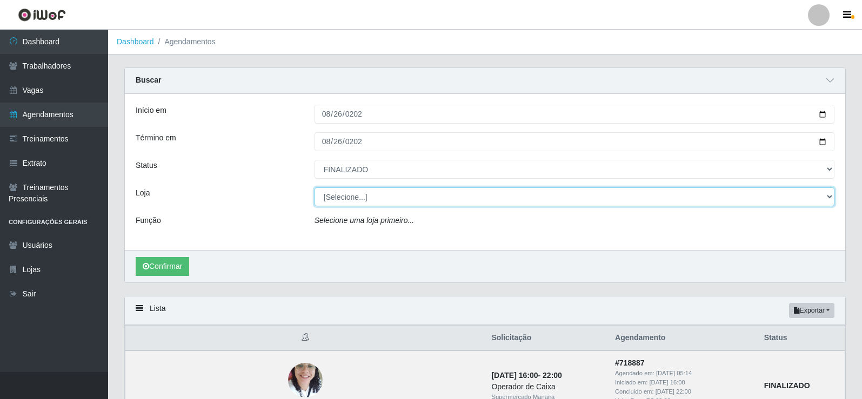
drag, startPoint x: 832, startPoint y: 195, endPoint x: 826, endPoint y: 194, distance: 6.0
click at [831, 195] on select "[Selecione...] Supermercado Manaira" at bounding box center [575, 197] width 520 height 19
select select "443"
click at [315, 188] on select "[Selecione...] Supermercado Manaira" at bounding box center [575, 197] width 520 height 19
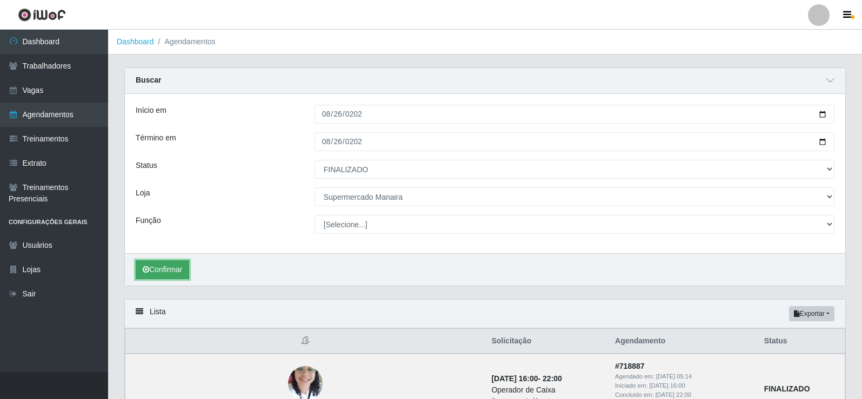
click at [157, 272] on button "Confirmar" at bounding box center [163, 270] width 54 height 19
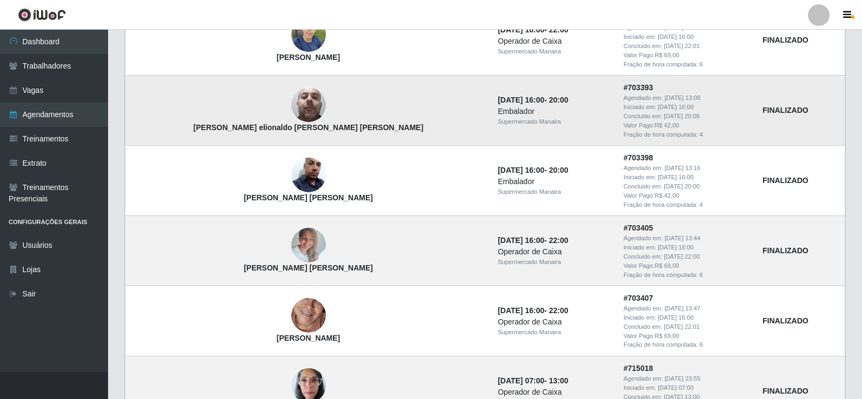
scroll to position [445, 0]
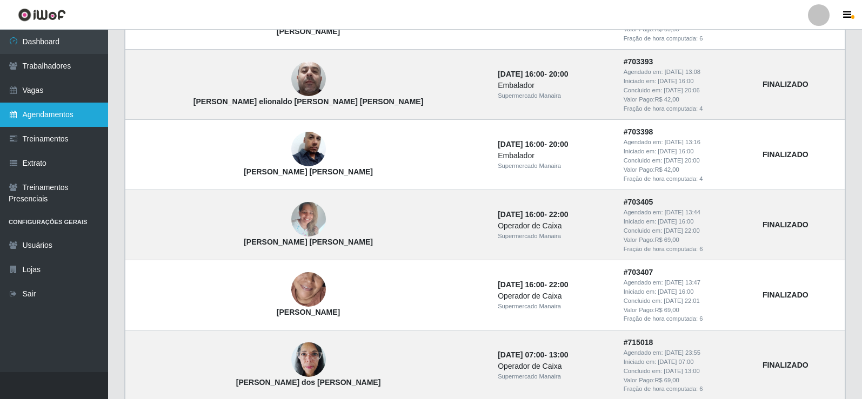
click at [72, 110] on link "Agendamentos" at bounding box center [54, 115] width 108 height 24
select select "[Selecione...]"
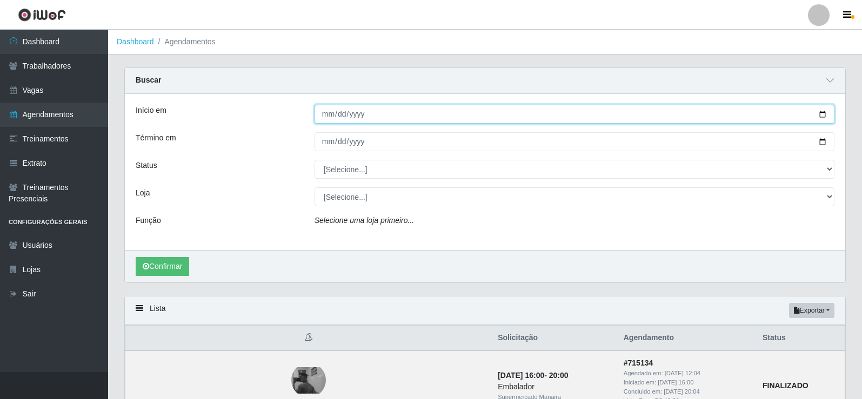
click at [321, 118] on input "Início em" at bounding box center [575, 114] width 520 height 19
type input "2025-08-25"
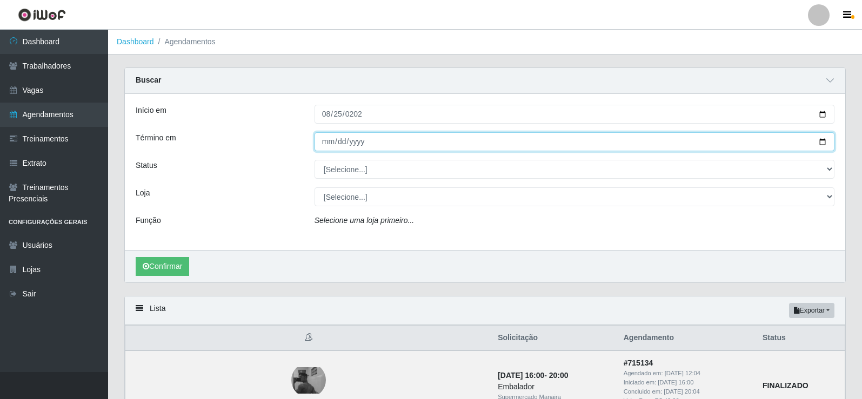
click at [331, 140] on input "Término em" at bounding box center [575, 141] width 520 height 19
type input "0020-08-25"
type input "2025-08-25"
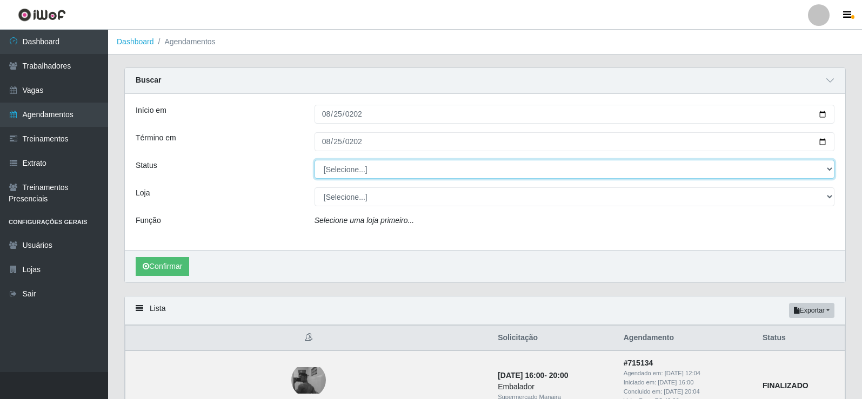
click at [826, 169] on select "[Selecione...] AGENDADO AGUARDANDO LIBERAR EM ANDAMENTO EM REVISÃO FINALIZADO C…" at bounding box center [575, 169] width 520 height 19
select select "FINALIZADO"
click at [315, 161] on select "[Selecione...] AGENDADO AGUARDANDO LIBERAR EM ANDAMENTO EM REVISÃO FINALIZADO C…" at bounding box center [575, 169] width 520 height 19
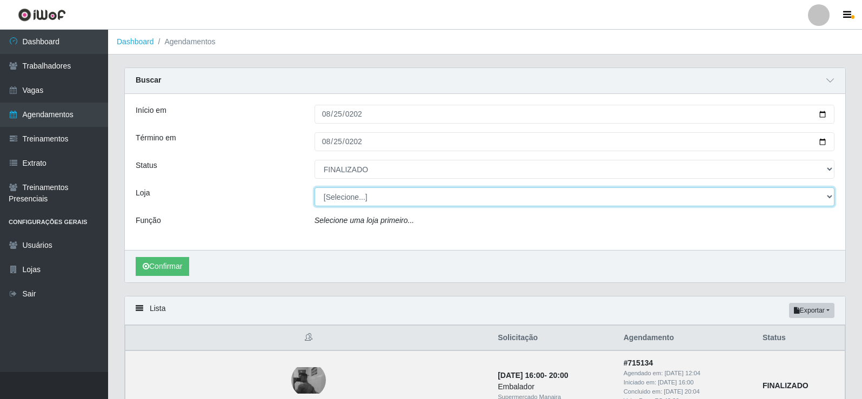
click at [829, 203] on select "[Selecione...] Supermercado Manaira" at bounding box center [575, 197] width 520 height 19
select select "443"
click at [315, 188] on select "[Selecione...] Supermercado Manaira" at bounding box center [575, 197] width 520 height 19
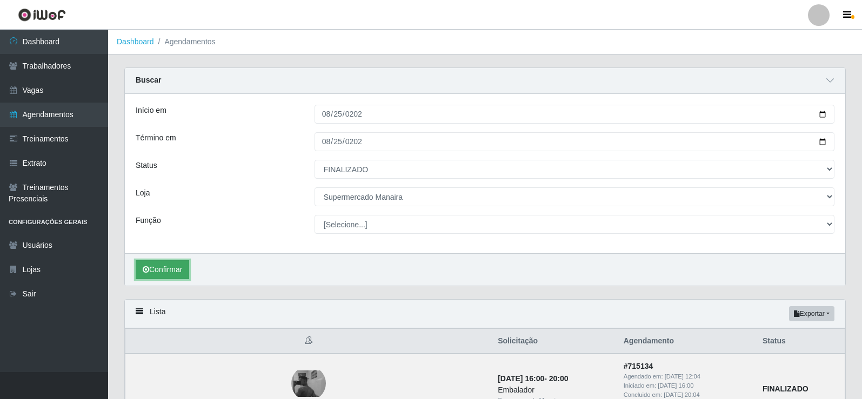
click at [169, 271] on button "Confirmar" at bounding box center [163, 270] width 54 height 19
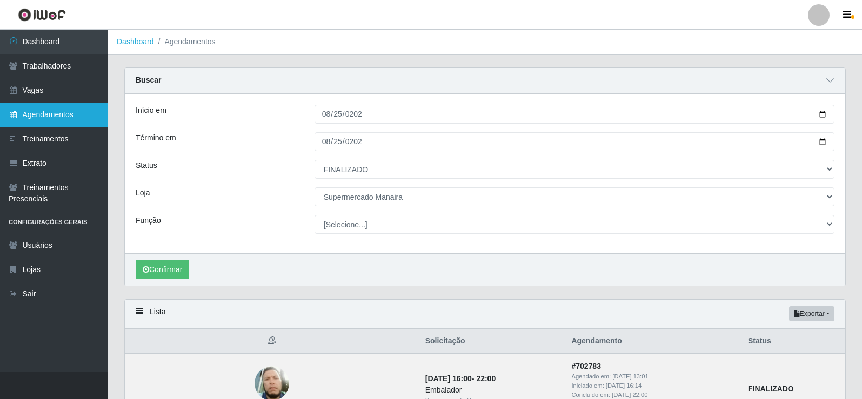
click at [63, 115] on link "Agendamentos" at bounding box center [54, 115] width 108 height 24
select select "[Selecione...]"
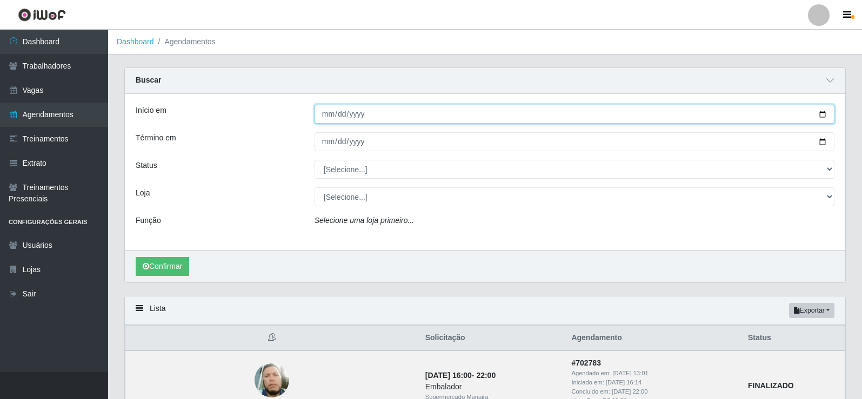
click at [332, 115] on input "Início em" at bounding box center [575, 114] width 520 height 19
type input "[DATE]"
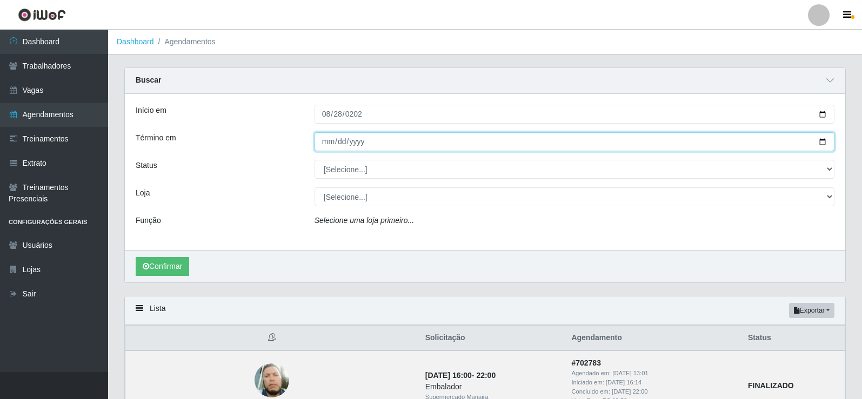
click at [332, 144] on input "Término em" at bounding box center [575, 141] width 520 height 19
click at [333, 142] on input "Término em" at bounding box center [575, 141] width 520 height 19
click at [326, 146] on input "Término em" at bounding box center [575, 141] width 520 height 19
type input "[DATE]"
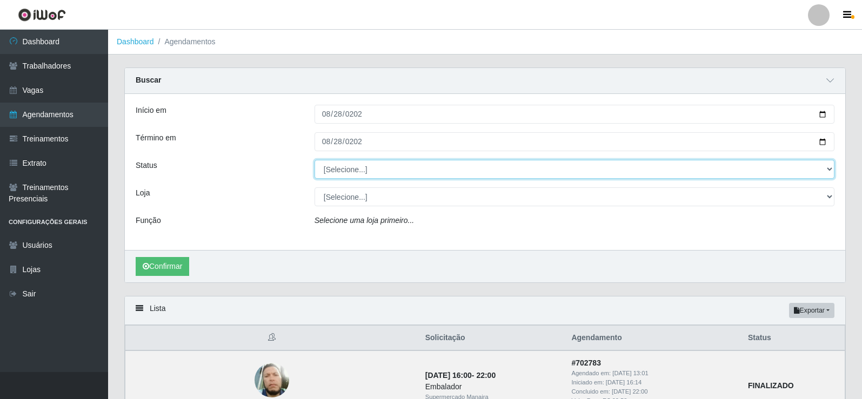
drag, startPoint x: 829, startPoint y: 169, endPoint x: 822, endPoint y: 170, distance: 7.7
click at [829, 169] on select "[Selecione...] AGENDADO AGUARDANDO LIBERAR EM ANDAMENTO EM REVISÃO FINALIZADO C…" at bounding box center [575, 169] width 520 height 19
select select "FINALIZADO"
click at [315, 161] on select "[Selecione...] AGENDADO AGUARDANDO LIBERAR EM ANDAMENTO EM REVISÃO FINALIZADO C…" at bounding box center [575, 169] width 520 height 19
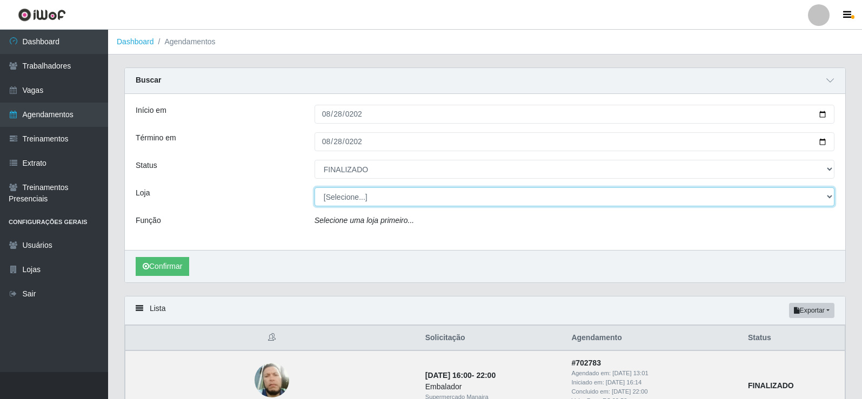
click at [832, 200] on select "[Selecione...] Supermercado Manaira" at bounding box center [575, 197] width 520 height 19
select select "443"
click at [315, 188] on select "[Selecione...] Supermercado Manaira" at bounding box center [575, 197] width 520 height 19
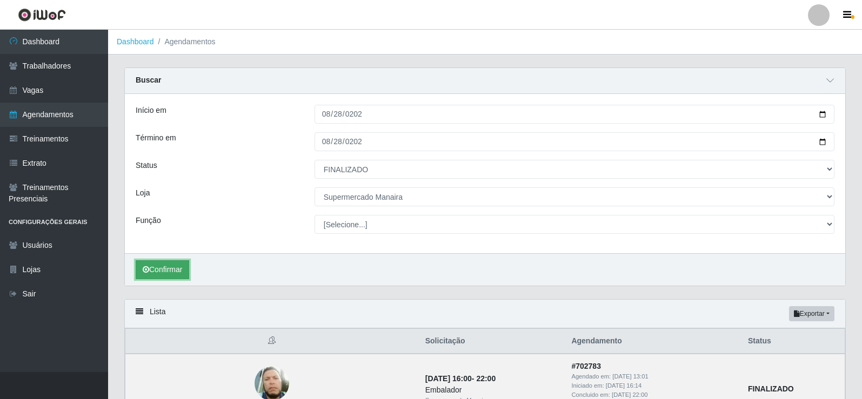
click at [166, 264] on button "Confirmar" at bounding box center [163, 270] width 54 height 19
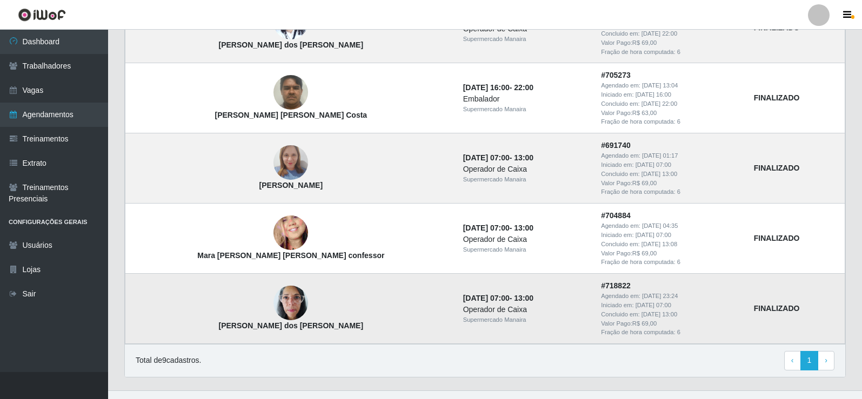
scroll to position [662, 0]
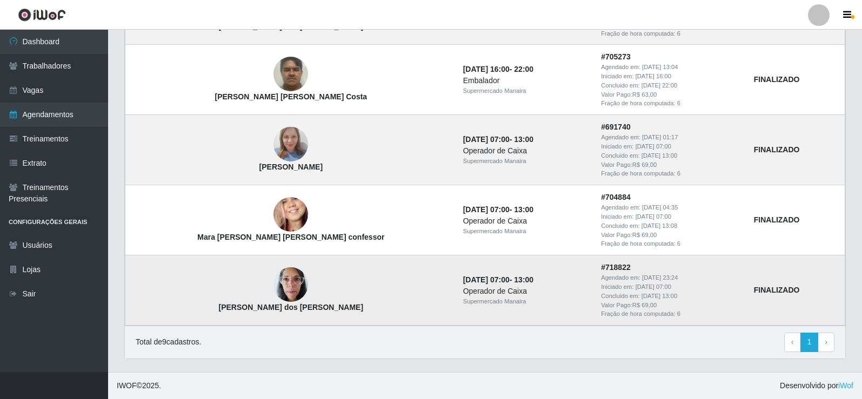
click at [542, 285] on td "28/08/2025, 07:00 - 13:00 Operador de Caixa Supermercado Manaira" at bounding box center [526, 291] width 138 height 70
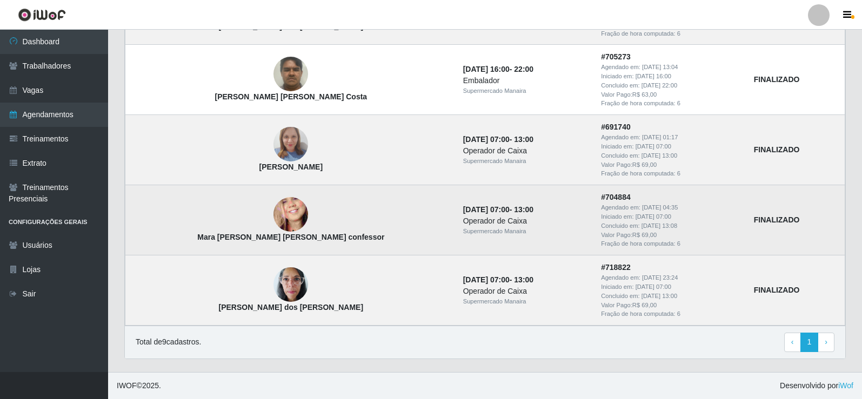
click at [557, 233] on div "Supermercado Manaira" at bounding box center [525, 231] width 125 height 9
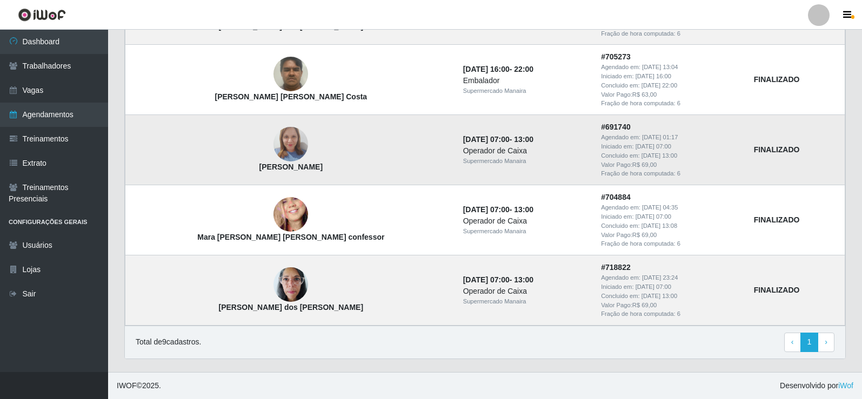
click at [595, 146] on td "# 691740 Agendado em: 31/07/2025, 01:17 Iniciado em: 28/08/2025, 07:00 Concluid…" at bounding box center [671, 150] width 153 height 70
click at [554, 271] on td "28/08/2025, 07:00 - 13:00 Operador de Caixa Supermercado Manaira" at bounding box center [526, 291] width 138 height 70
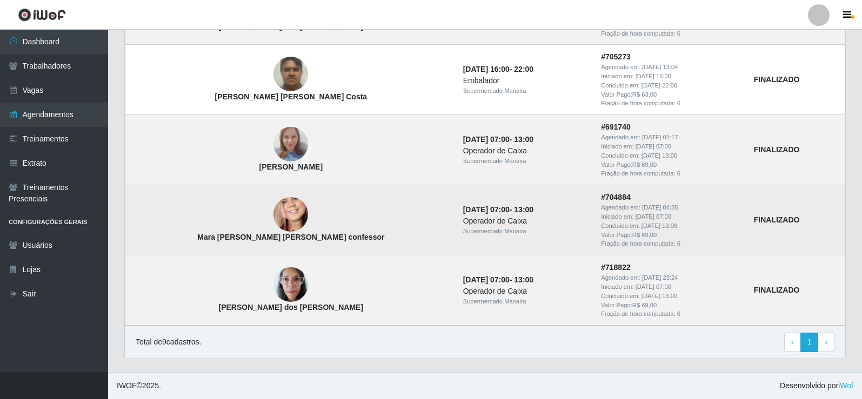
click at [550, 239] on td "28/08/2025, 07:00 - 13:00 Operador de Caixa Supermercado Manaira" at bounding box center [526, 220] width 138 height 70
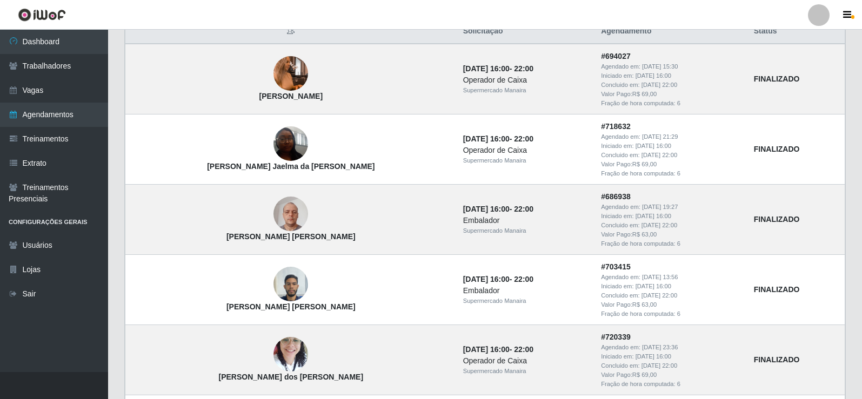
scroll to position [175, 0]
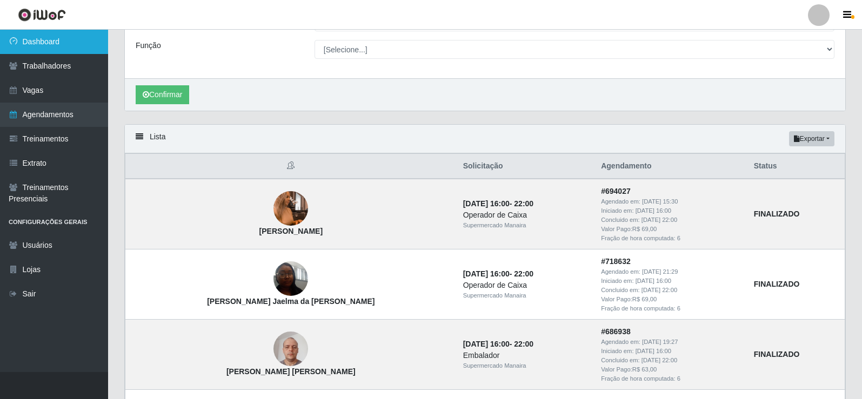
click at [52, 33] on link "Dashboard" at bounding box center [54, 42] width 108 height 24
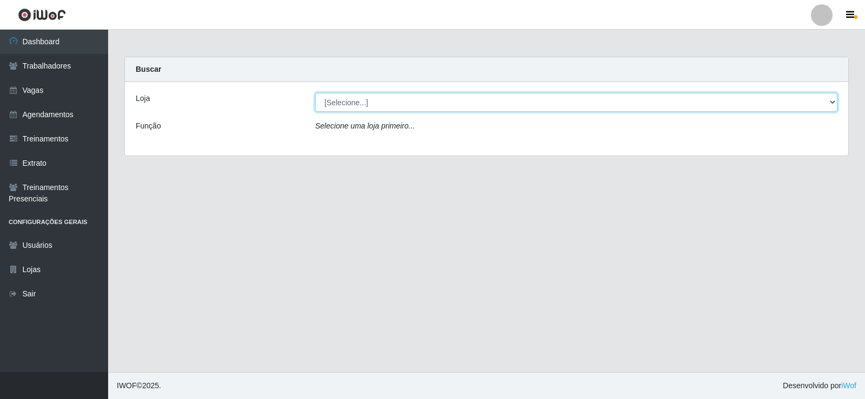
click at [834, 104] on select "[Selecione...] Supermercado Manaira" at bounding box center [576, 102] width 522 height 19
select select "443"
click at [315, 93] on select "[Selecione...] Supermercado Manaira" at bounding box center [576, 102] width 522 height 19
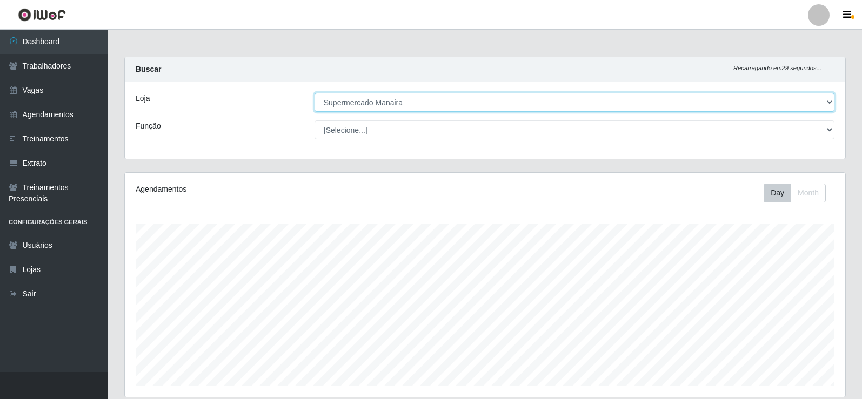
scroll to position [224, 720]
